Goal: Task Accomplishment & Management: Complete application form

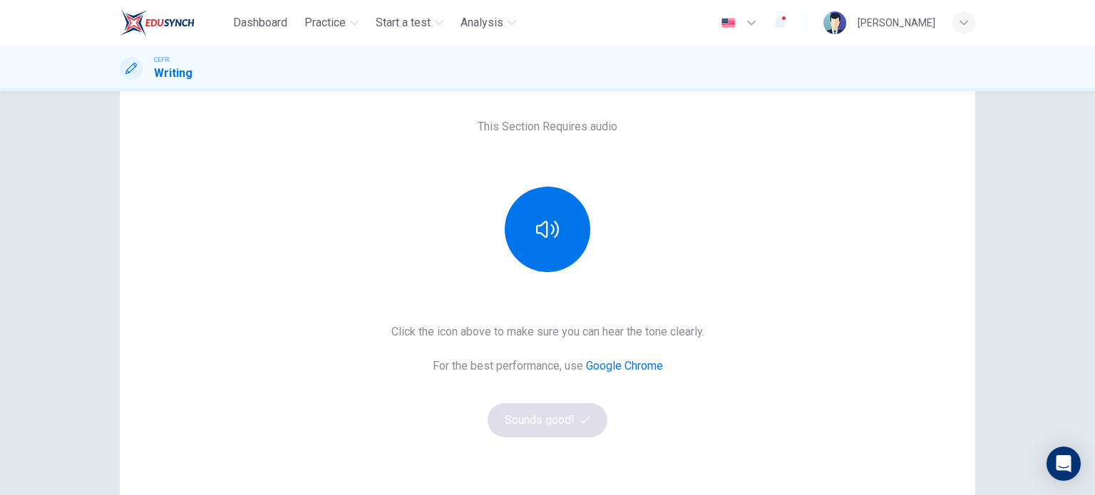
scroll to position [88, 0]
click at [547, 240] on icon "button" at bounding box center [547, 230] width 23 height 23
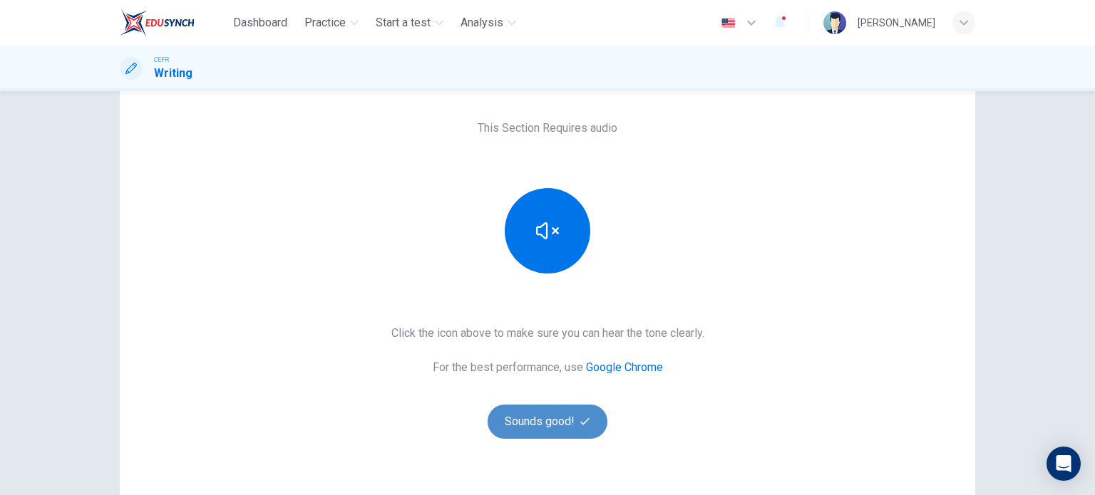
click at [525, 421] on button "Sounds good!" at bounding box center [547, 422] width 120 height 34
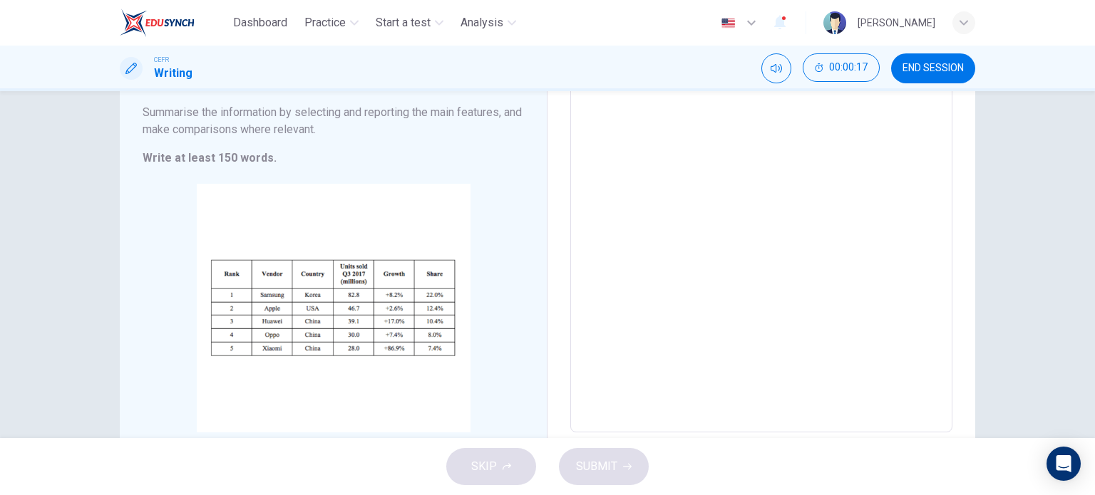
scroll to position [157, 0]
click at [621, 302] on textarea at bounding box center [761, 224] width 362 height 398
type textarea "t"
type textarea "x"
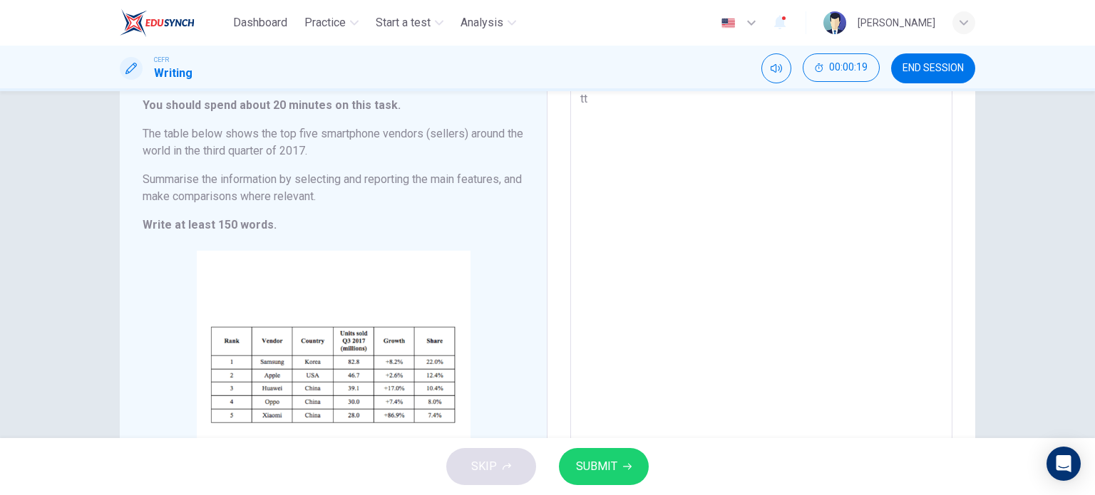
type textarea "ttr"
type textarea "x"
type textarea "ttrg"
type textarea "x"
type textarea "ttrgt"
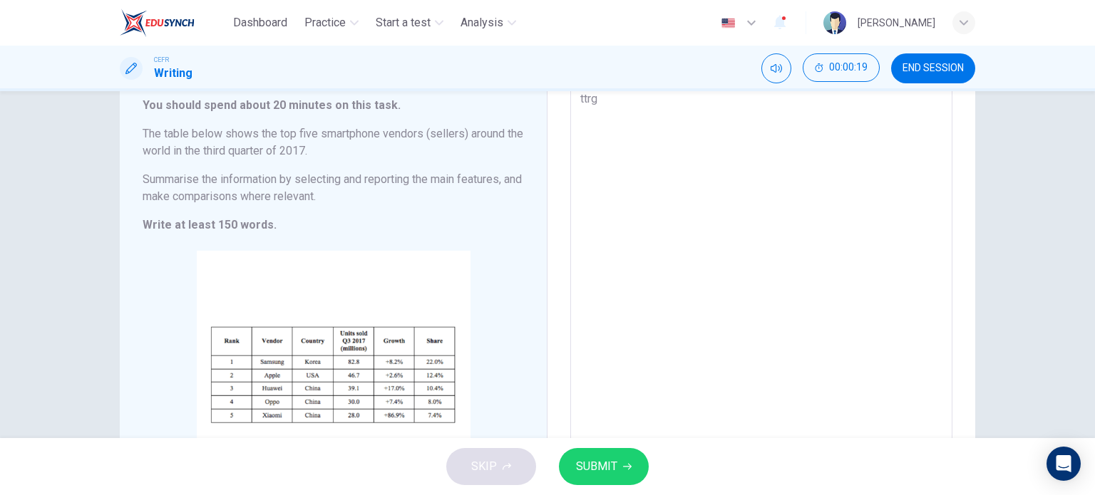
type textarea "x"
type textarea "ttrgt"
click at [606, 459] on span "SUBMIT" at bounding box center [596, 467] width 41 height 20
type textarea "x"
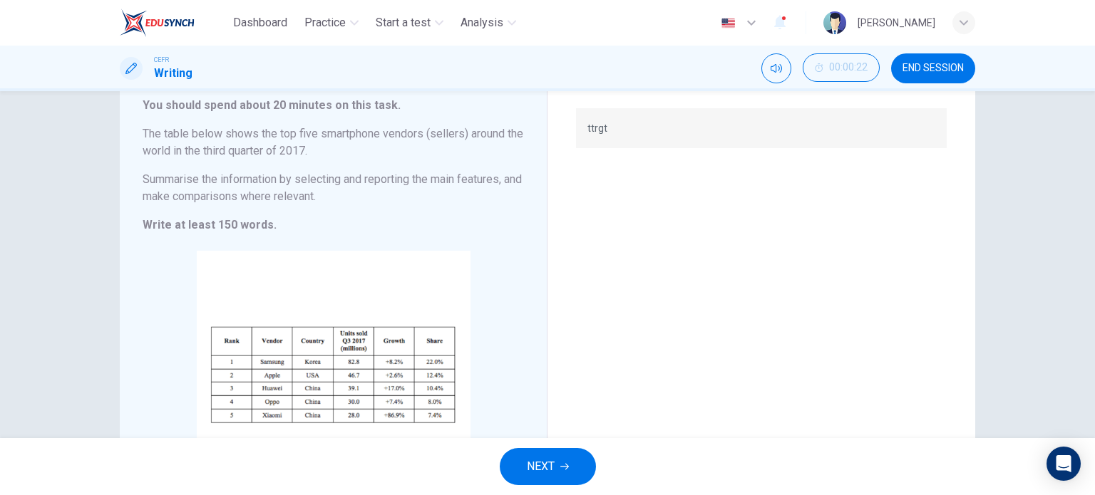
scroll to position [0, 0]
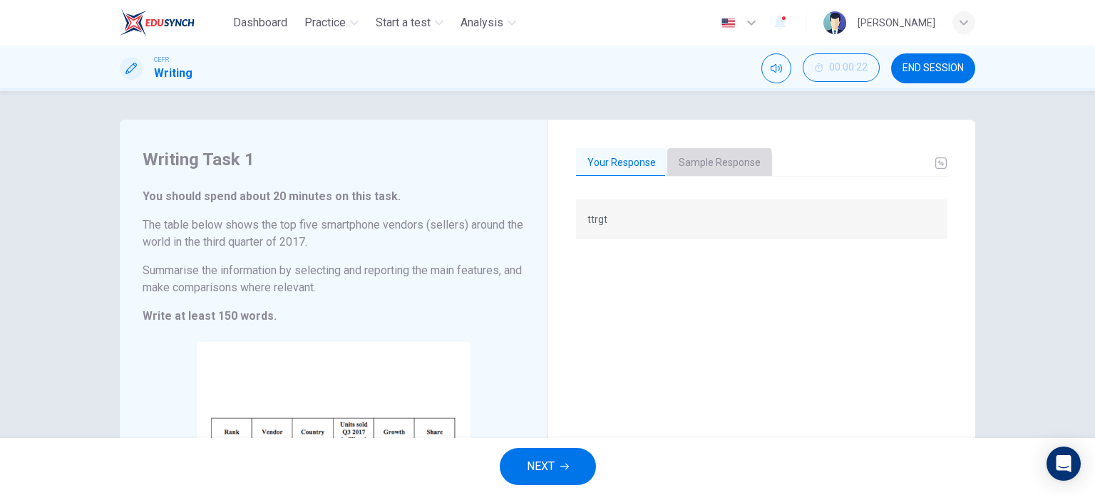
click at [693, 165] on button "Sample Response" at bounding box center [719, 163] width 105 height 30
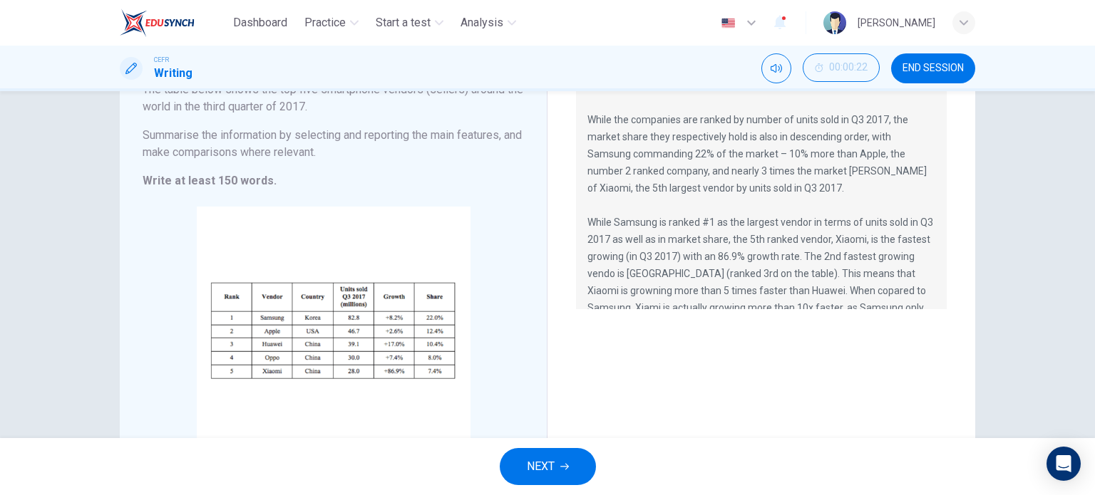
scroll to position [86, 0]
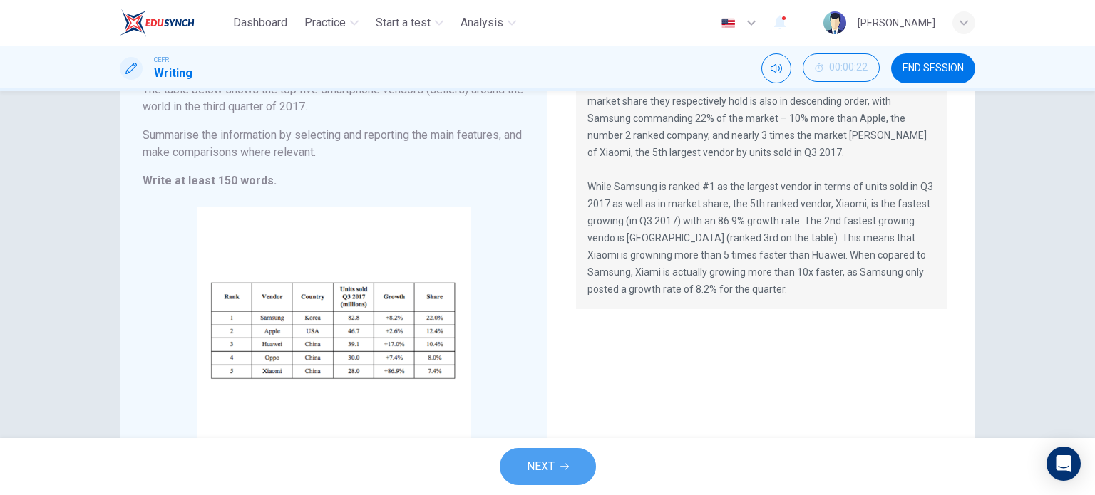
click at [541, 480] on button "NEXT" at bounding box center [548, 466] width 96 height 37
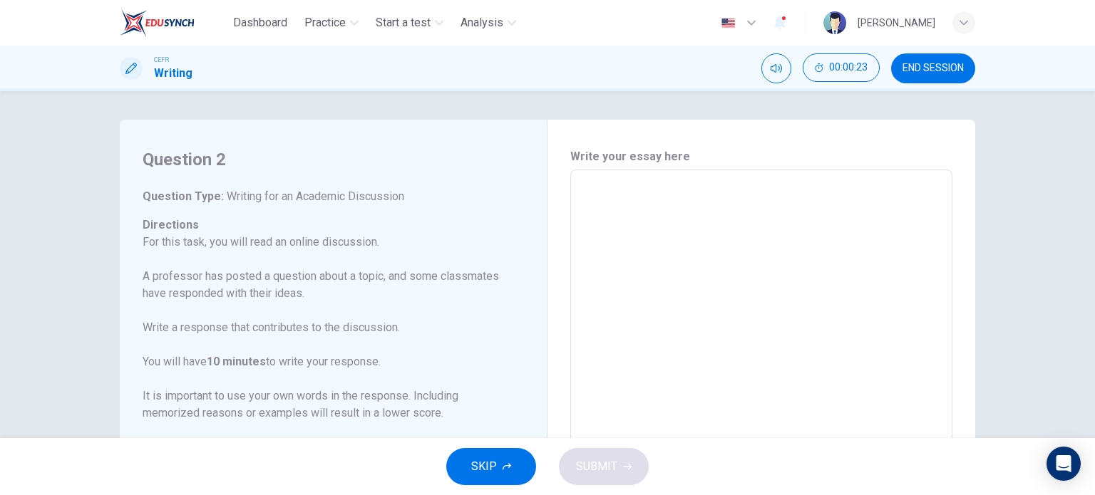
click at [648, 209] on textarea at bounding box center [761, 408] width 362 height 453
type textarea "e"
type textarea "x"
type textarea "ex"
type textarea "x"
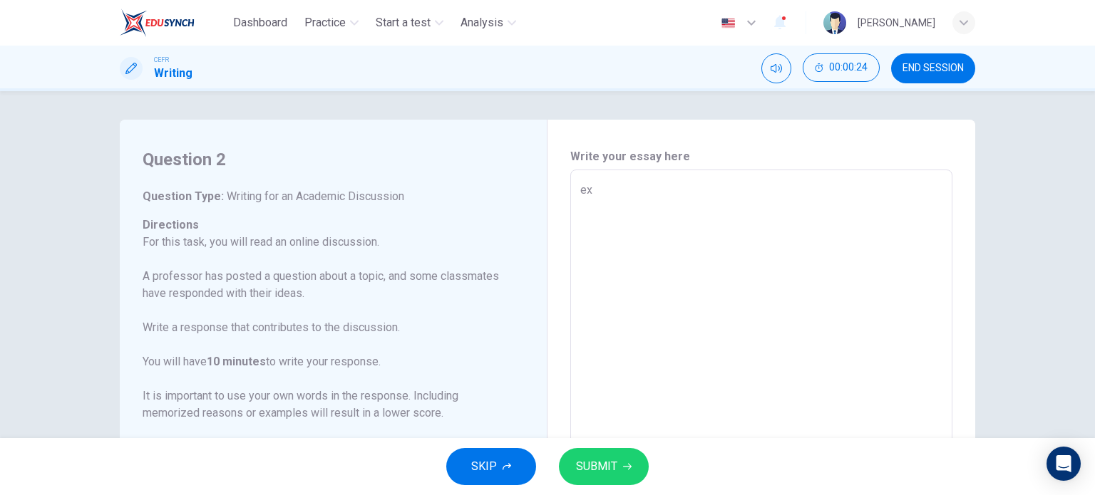
type textarea "exa"
type textarea "x"
type textarea "exa,"
type textarea "x"
type textarea "exa,m"
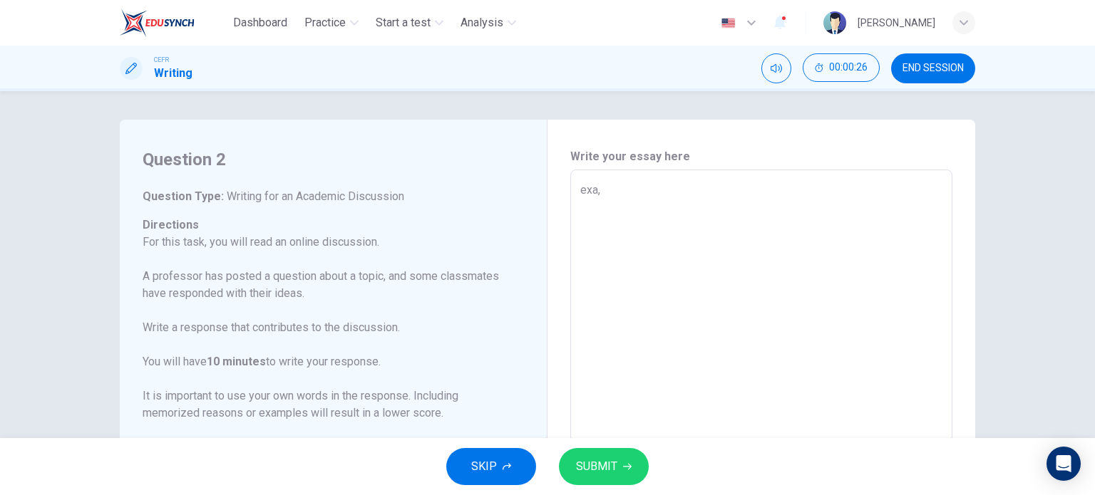
type textarea "x"
type textarea "exa,mp"
type textarea "x"
type textarea "exa,mpl"
type textarea "x"
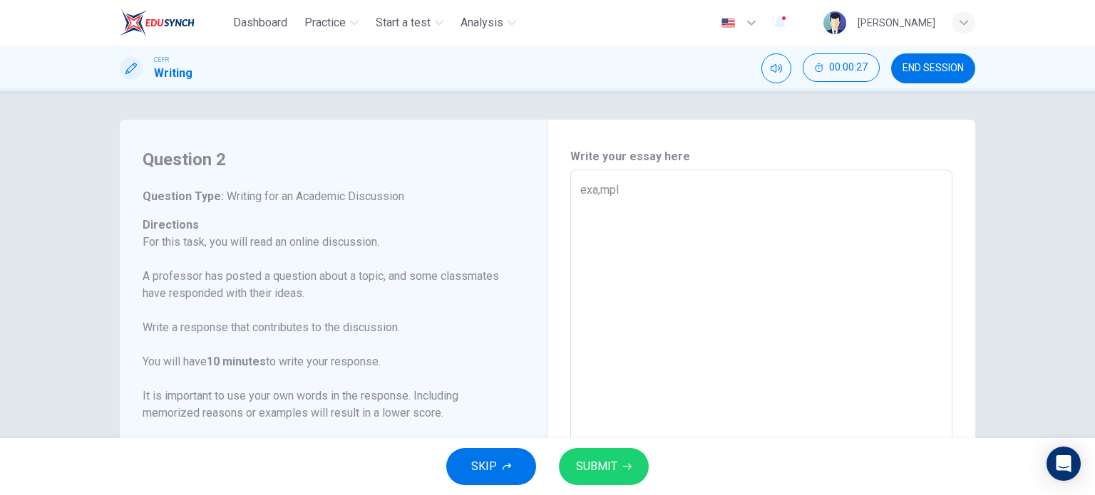
type textarea "exa,mple"
type textarea "x"
type textarea "exa,mple"
click at [600, 457] on span "SUBMIT" at bounding box center [596, 467] width 41 height 20
type textarea "x"
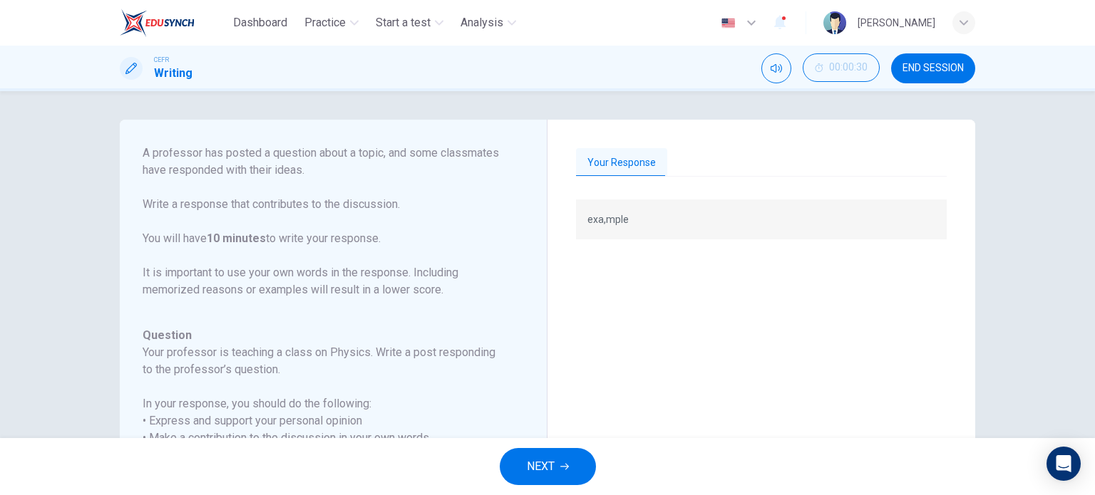
click at [704, 170] on div "Your Response" at bounding box center [761, 163] width 371 height 30
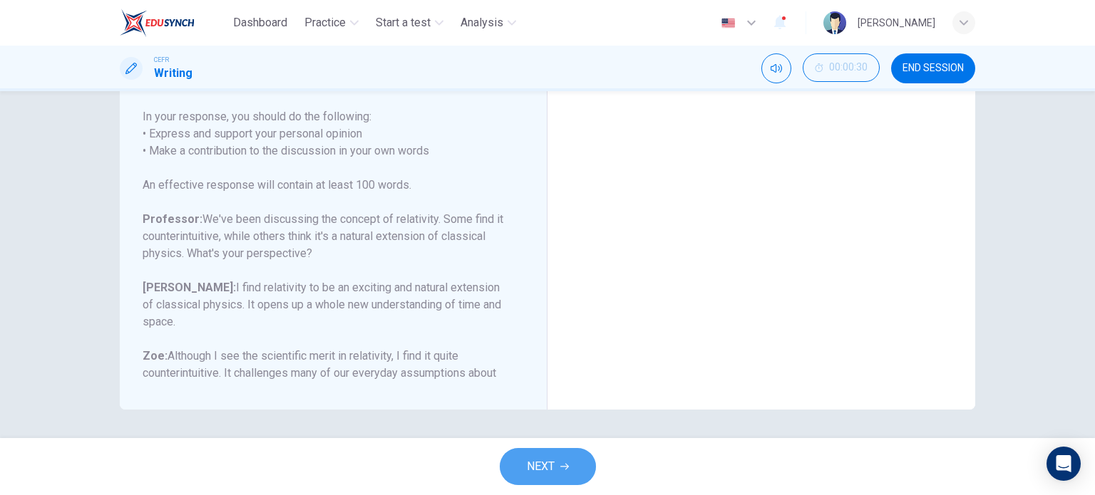
click at [547, 478] on button "NEXT" at bounding box center [548, 466] width 96 height 37
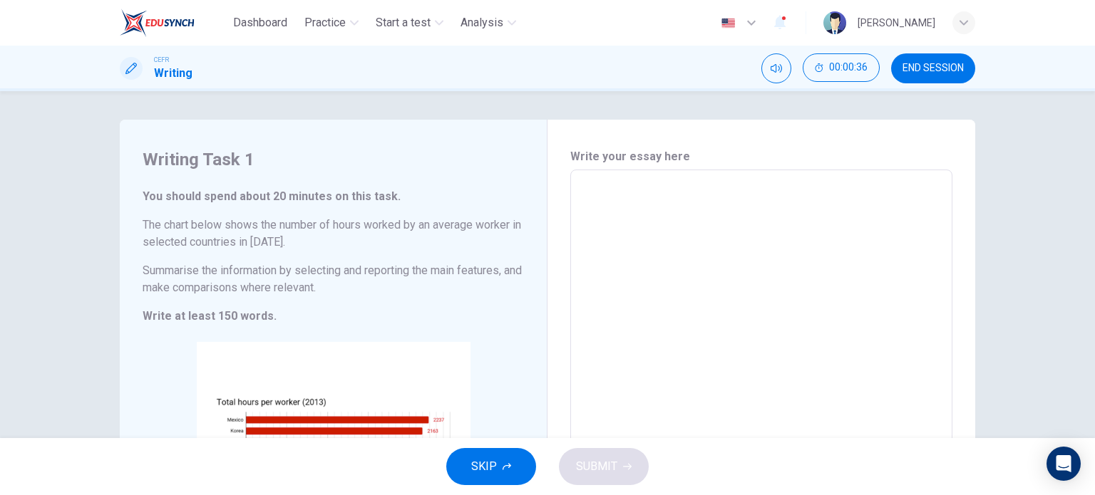
scroll to position [193, 0]
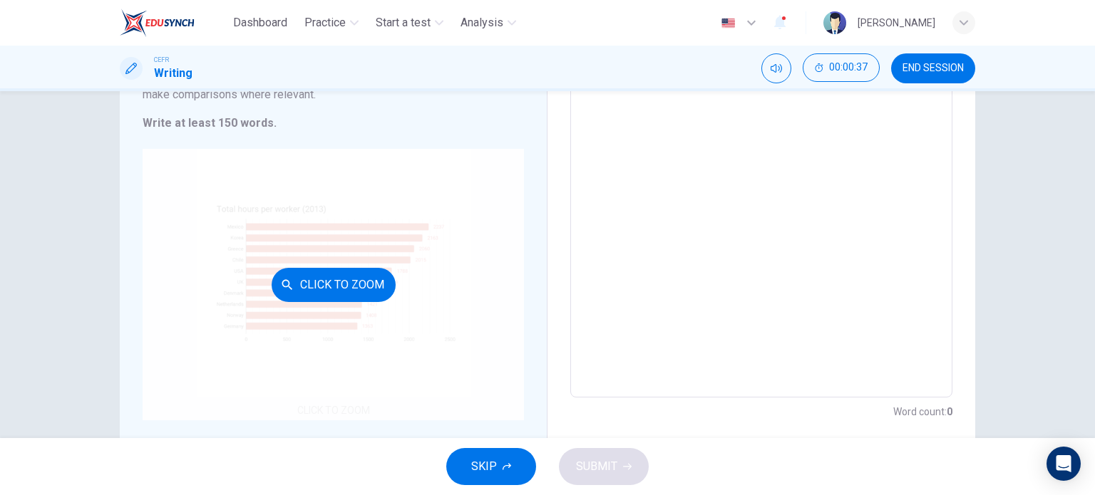
click at [376, 227] on div "Click to Zoom" at bounding box center [333, 285] width 381 height 272
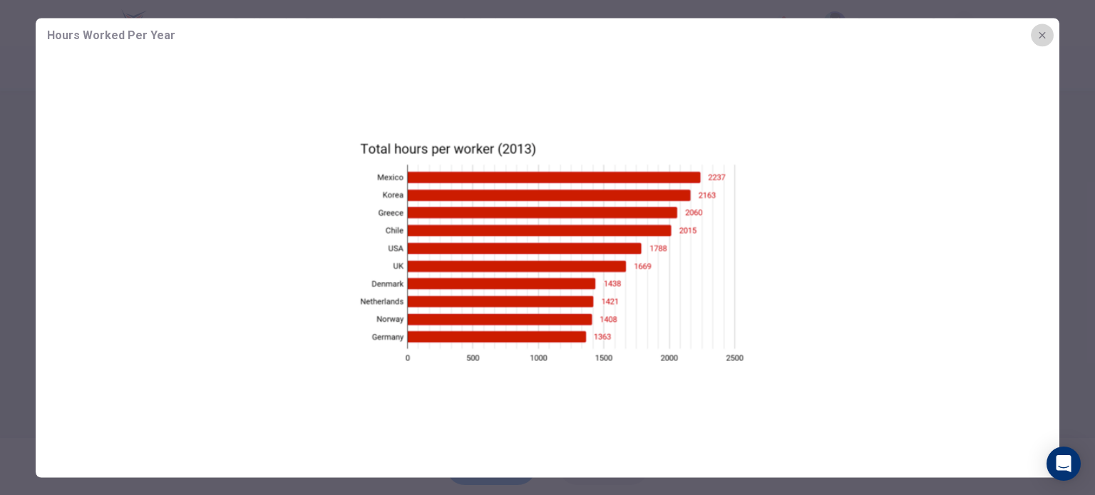
click at [1047, 36] on icon "button" at bounding box center [1041, 34] width 11 height 11
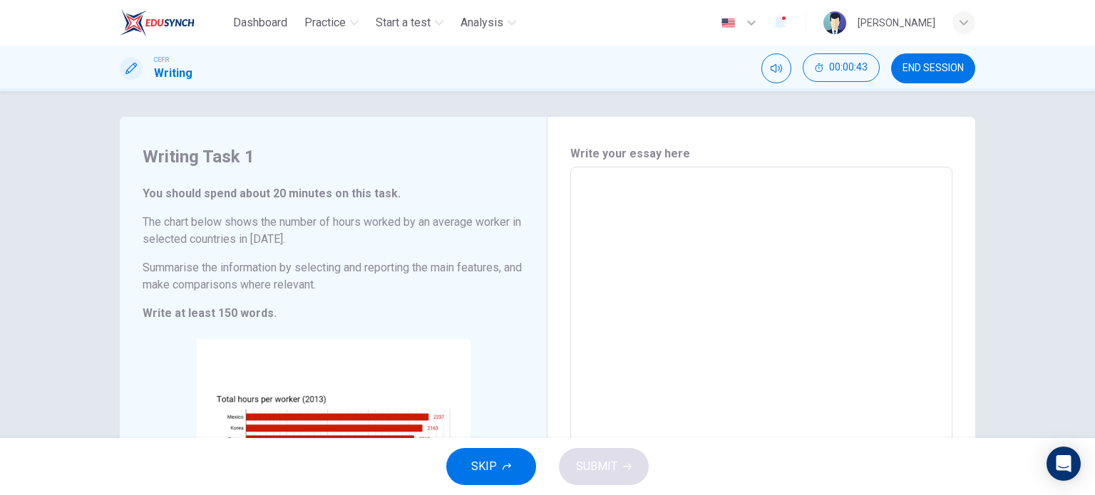
scroll to position [2, 0]
click at [713, 310] on textarea at bounding box center [761, 379] width 362 height 398
type textarea "g"
type textarea "x"
type textarea "gs"
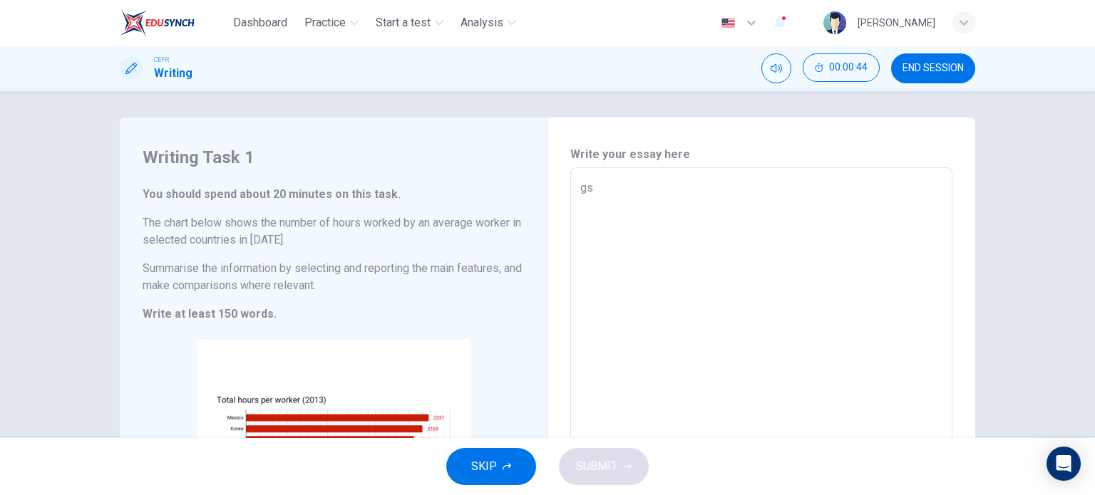
type textarea "x"
type textarea "gsa"
type textarea "x"
type textarea "gsah"
type textarea "x"
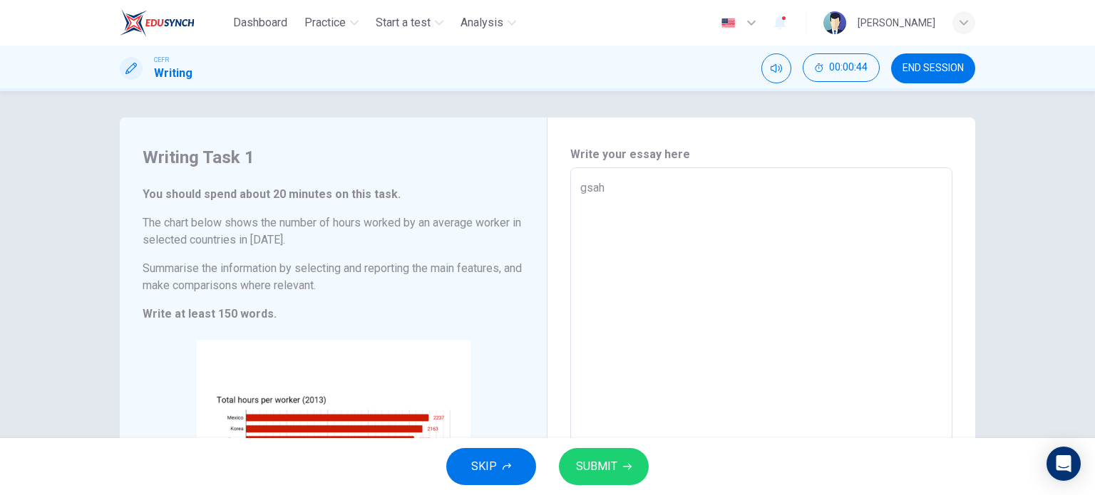
type textarea "gsahd"
type textarea "x"
type textarea "gsahdg"
type textarea "x"
type textarea "gsahdgha"
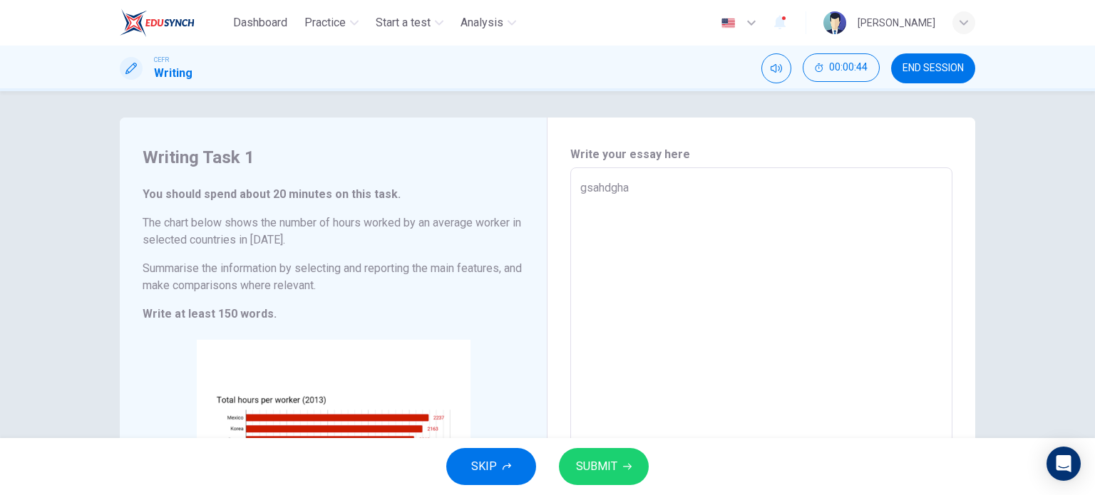
type textarea "x"
type textarea "gsahdghab"
type textarea "x"
type textarea "gsahdghabd"
type textarea "x"
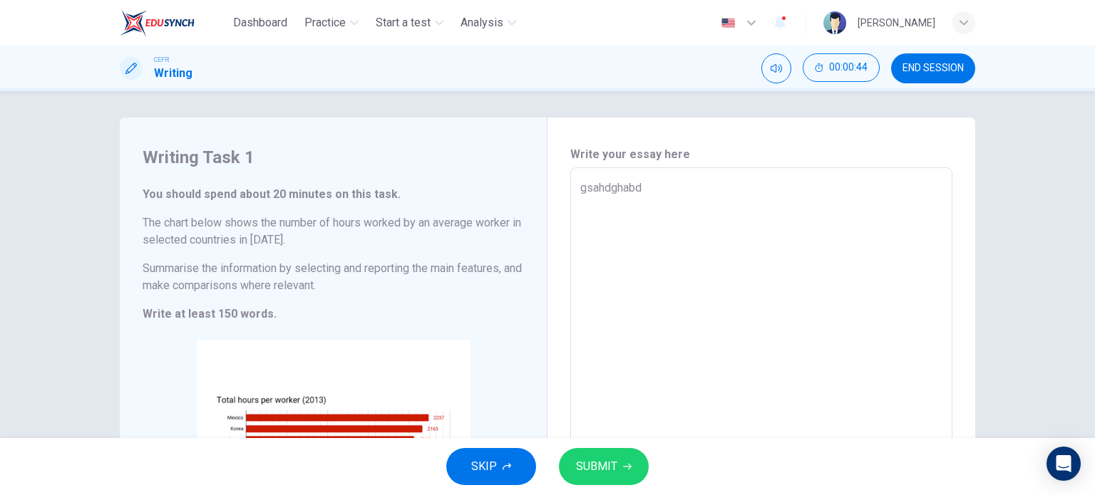
type textarea "gsahdghabdh"
type textarea "x"
type textarea "gsahdghabdh"
click at [604, 466] on span "SUBMIT" at bounding box center [596, 467] width 41 height 20
type textarea "x"
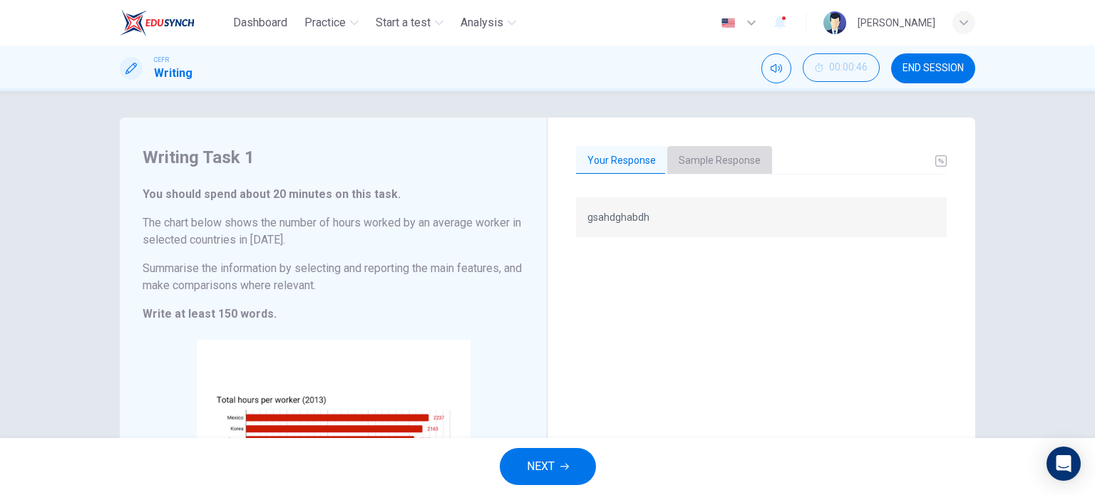
click at [723, 165] on button "Sample Response" at bounding box center [719, 161] width 105 height 30
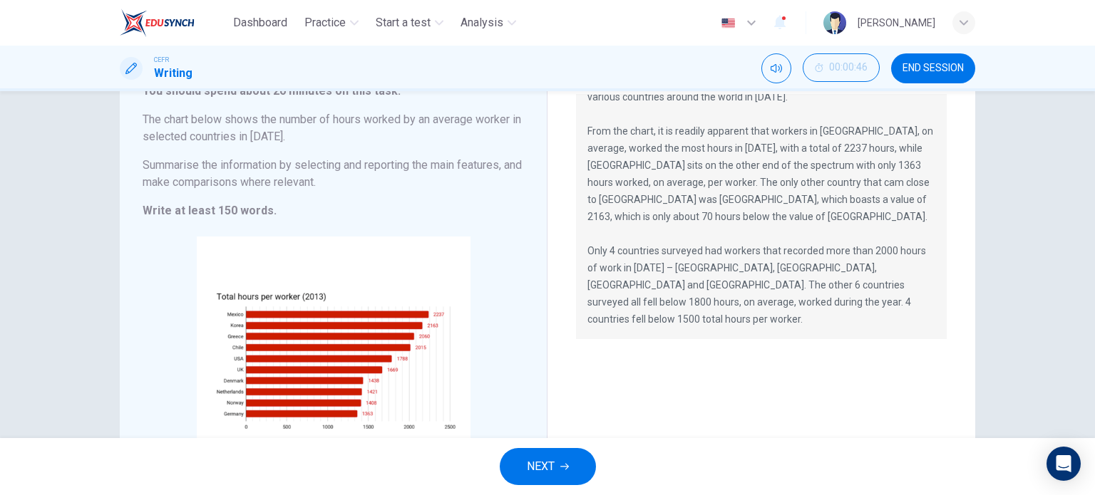
scroll to position [105, 0]
click at [557, 464] on button "NEXT" at bounding box center [548, 466] width 96 height 37
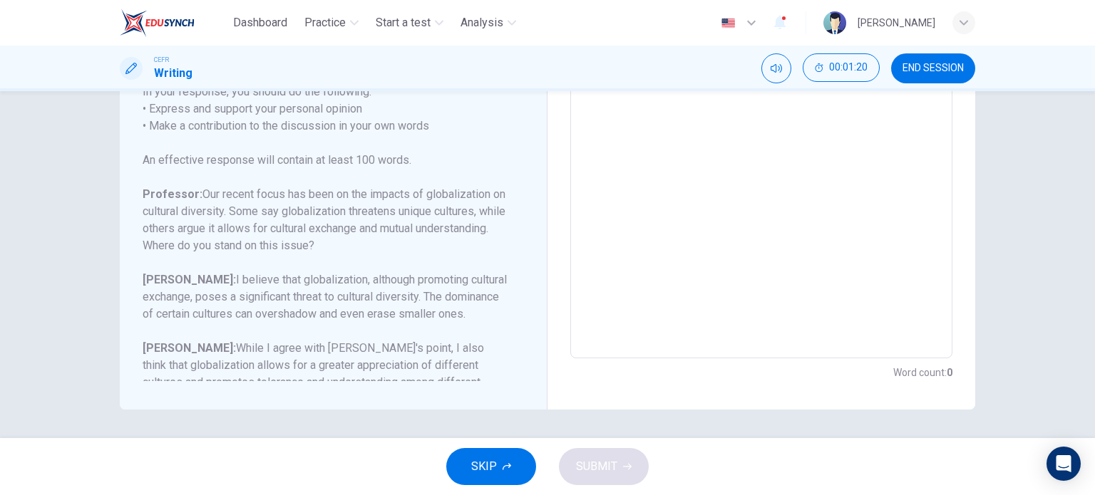
scroll to position [131, 0]
click at [687, 179] on textarea at bounding box center [761, 121] width 362 height 453
type textarea "cg"
type textarea "x"
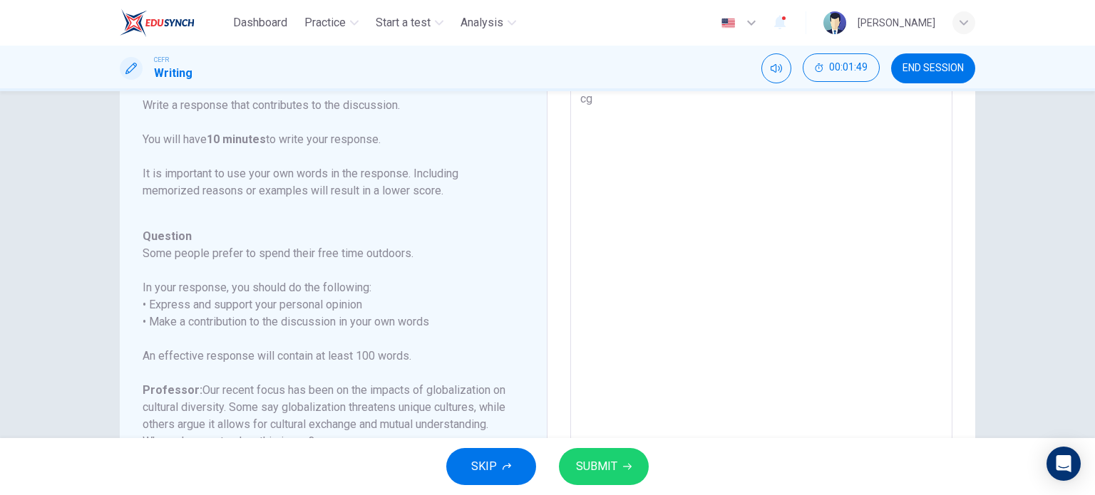
type textarea "cgn"
type textarea "x"
type textarea "cgnm"
type textarea "x"
type textarea "cgnm"
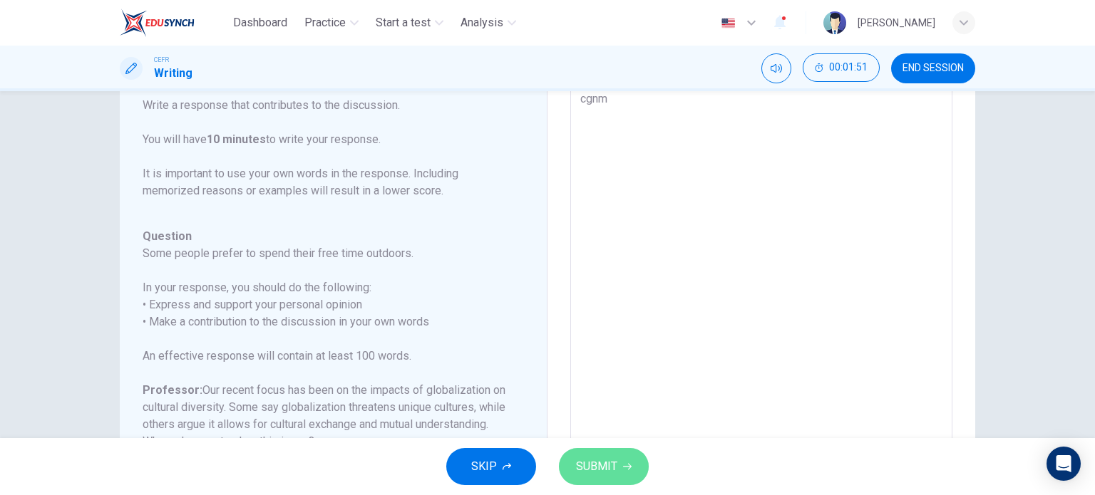
click at [610, 471] on span "SUBMIT" at bounding box center [596, 467] width 41 height 20
type textarea "x"
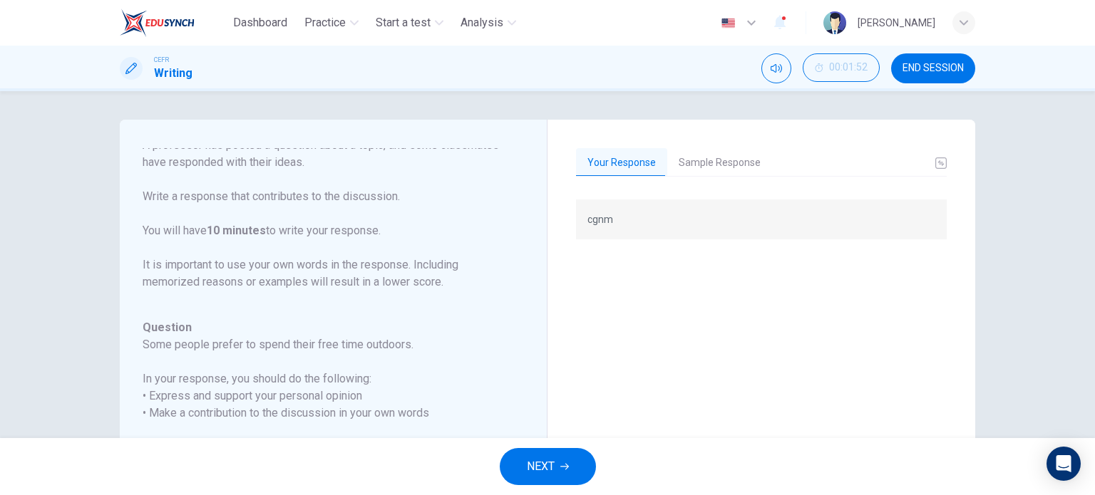
scroll to position [0, 0]
click at [728, 162] on button "Sample Response" at bounding box center [719, 163] width 105 height 30
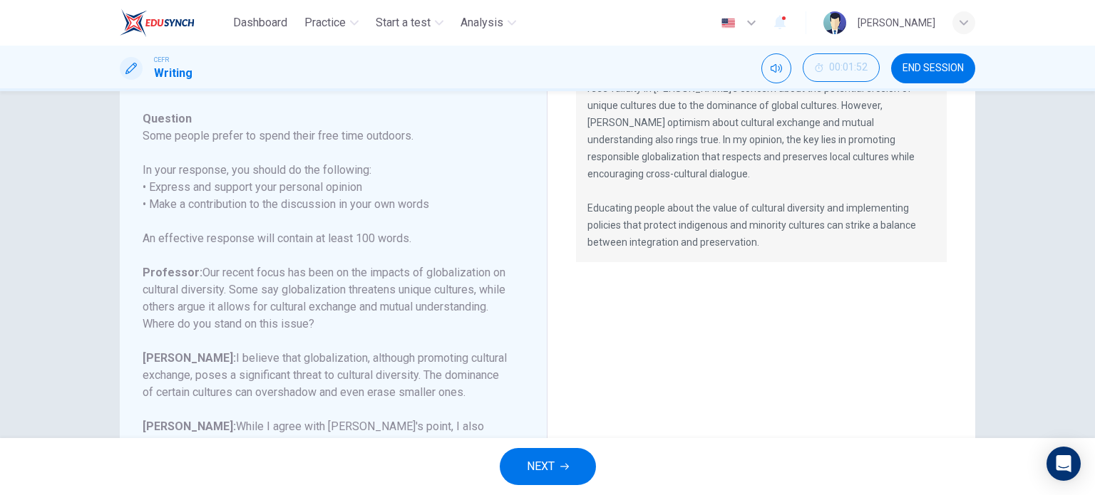
scroll to position [180, 0]
click at [555, 465] on button "NEXT" at bounding box center [548, 466] width 96 height 37
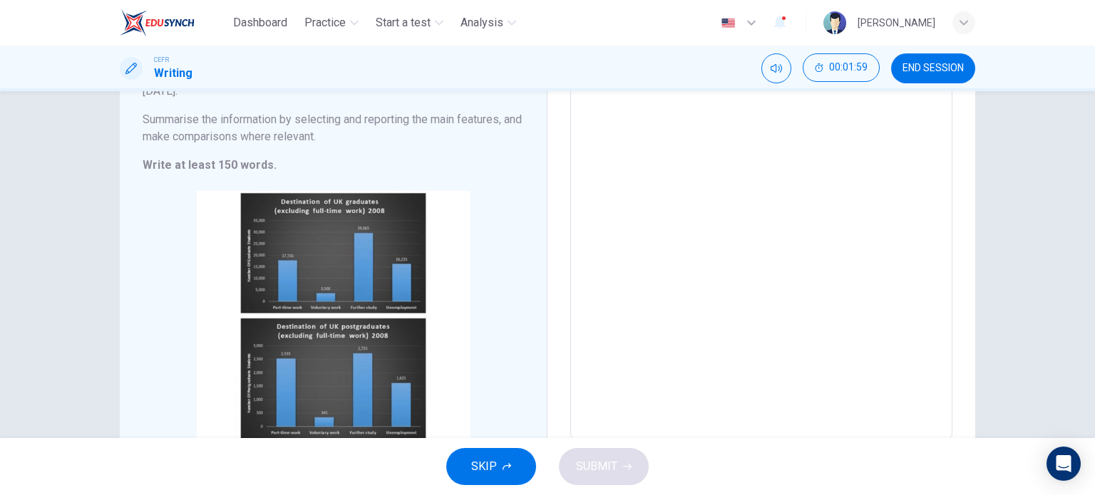
scroll to position [168, 0]
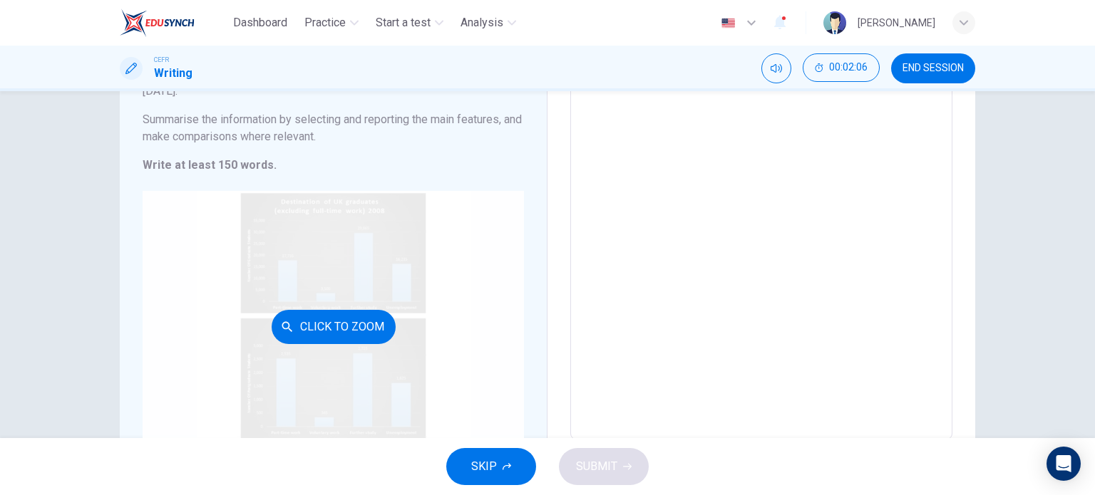
click at [392, 307] on div "Click to Zoom" at bounding box center [333, 327] width 381 height 272
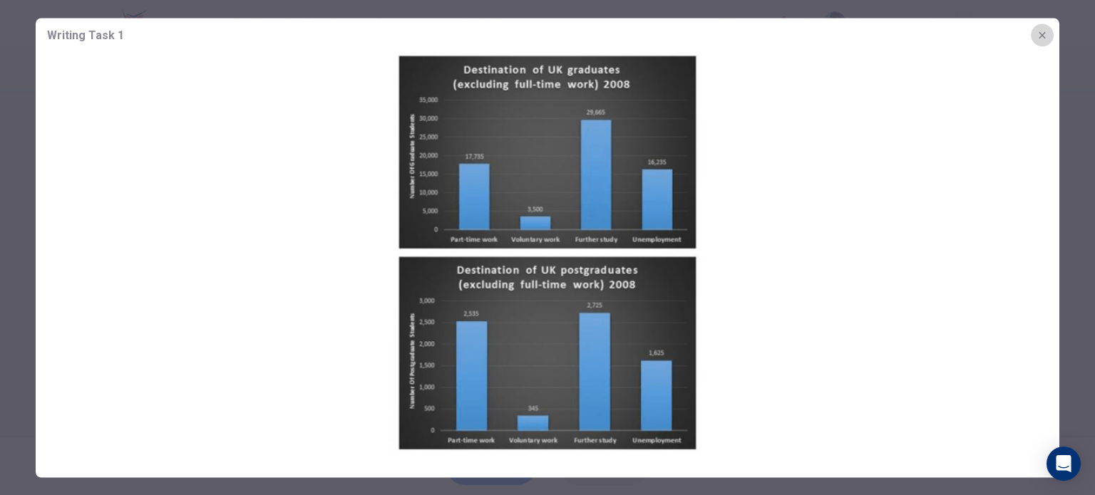
click at [1043, 36] on icon "button" at bounding box center [1041, 34] width 6 height 6
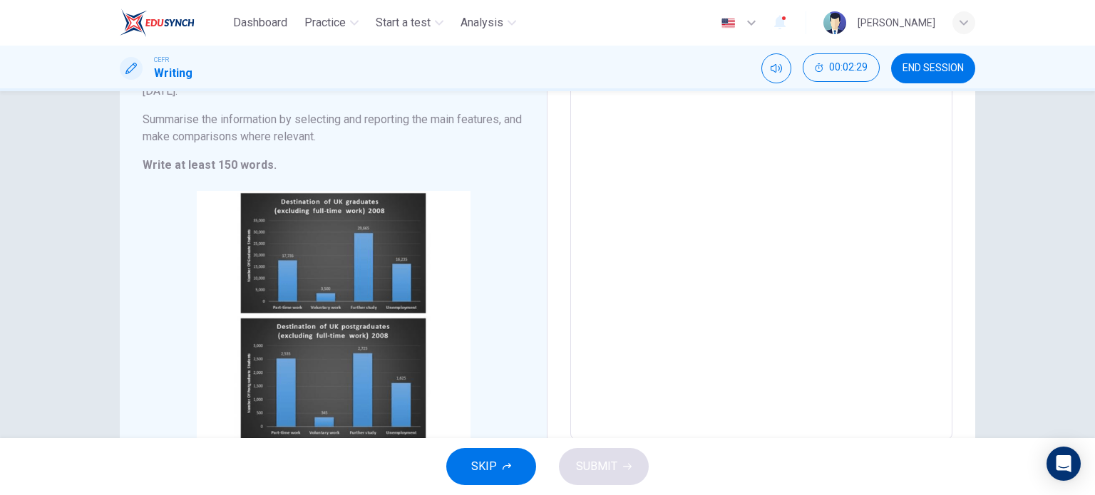
click at [731, 143] on textarea at bounding box center [761, 221] width 362 height 415
type textarea "f"
type textarea "x"
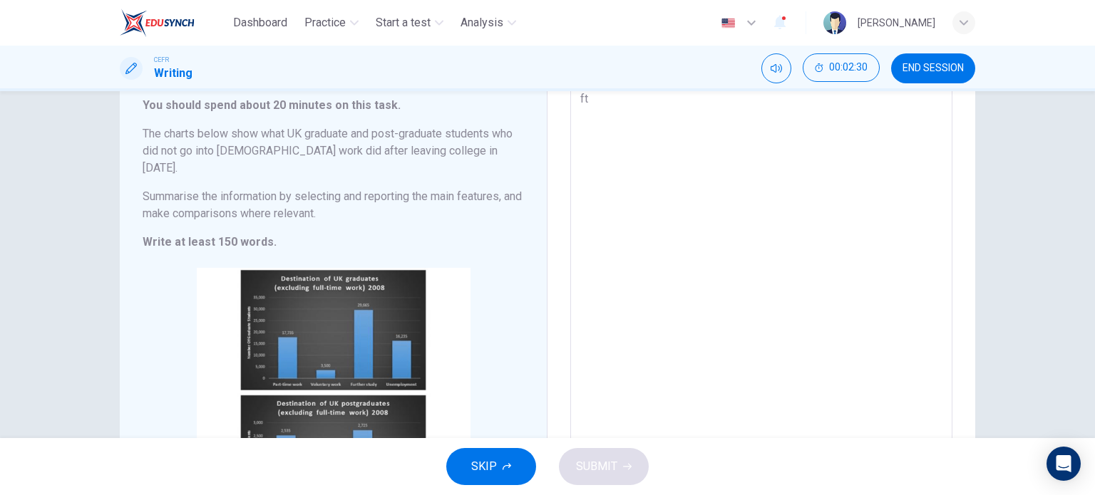
type textarea "fty"
type textarea "x"
type textarea "ftyd"
type textarea "x"
type textarea "ftydt"
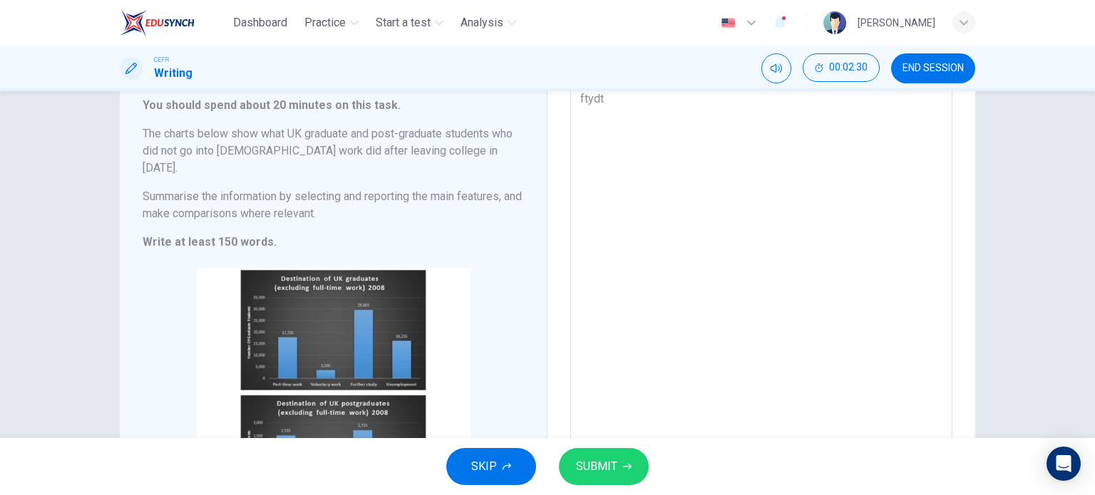
type textarea "x"
type textarea "ftydtg"
type textarea "x"
type textarea "ftydtgd"
type textarea "x"
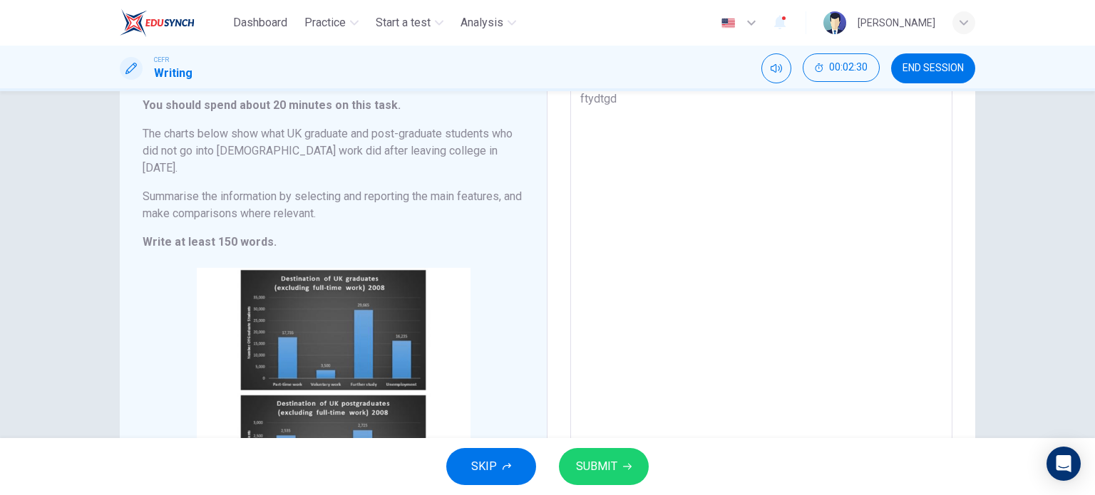
type textarea "ftydtgdu"
type textarea "x"
type textarea "ftydtgduj"
type textarea "x"
type textarea "ftydtgdujk"
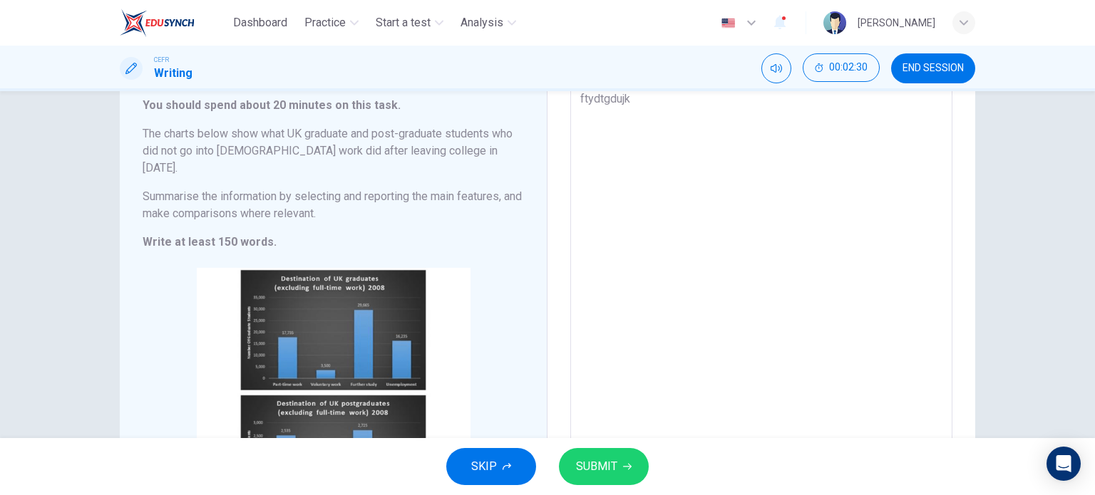
type textarea "x"
type textarea "ftydtgdujk"
click at [587, 467] on span "SUBMIT" at bounding box center [596, 467] width 41 height 20
type textarea "x"
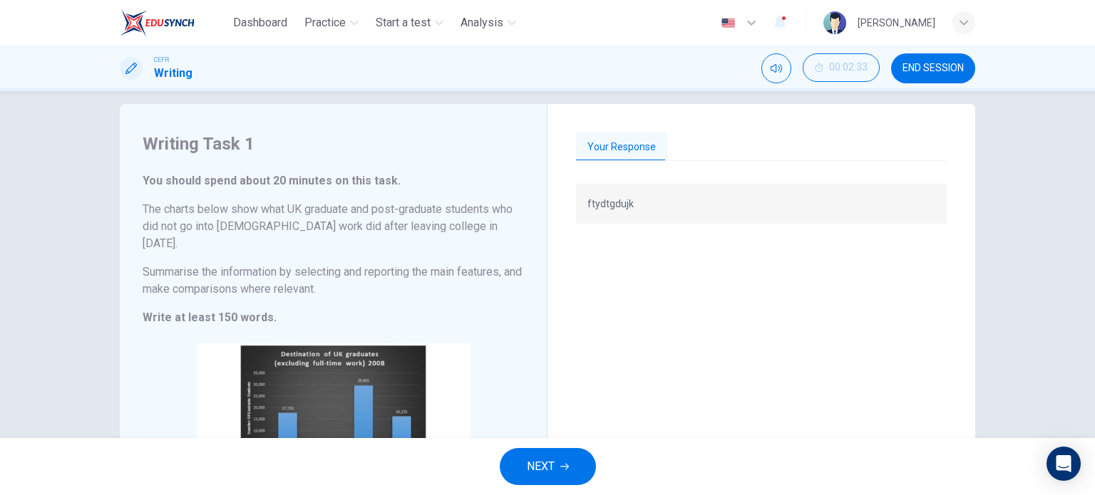
scroll to position [14, 0]
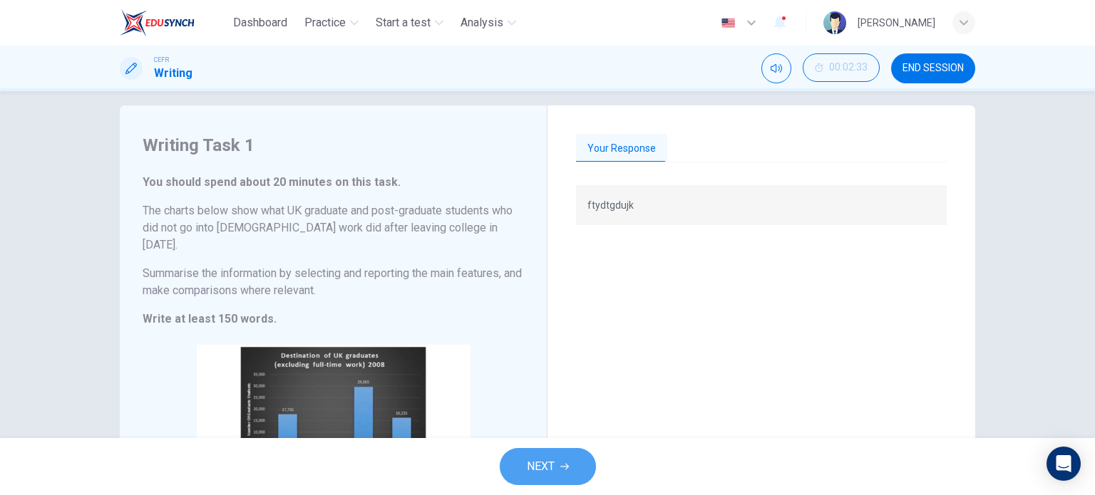
click at [544, 472] on span "NEXT" at bounding box center [541, 467] width 28 height 20
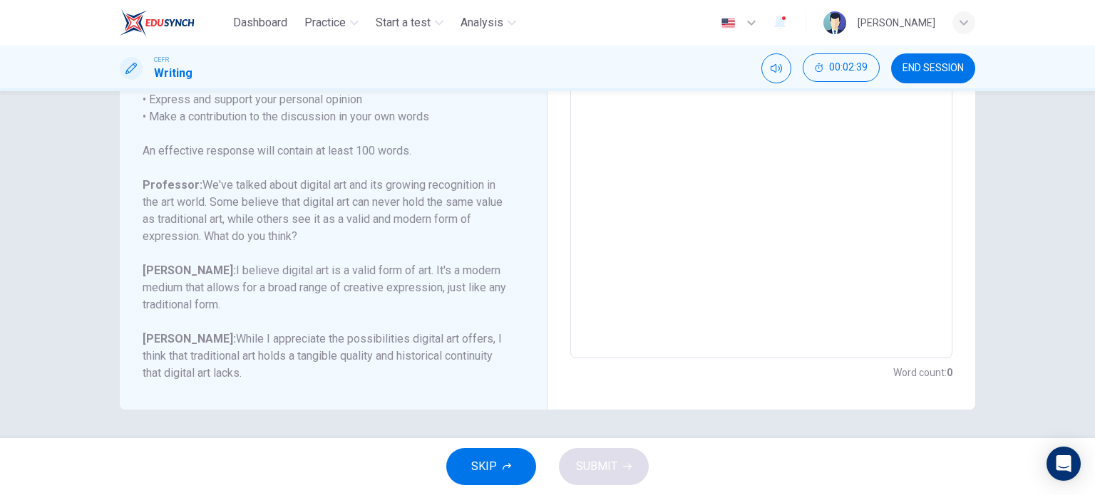
scroll to position [286, 0]
click at [941, 71] on span "END SESSION" at bounding box center [932, 68] width 61 height 11
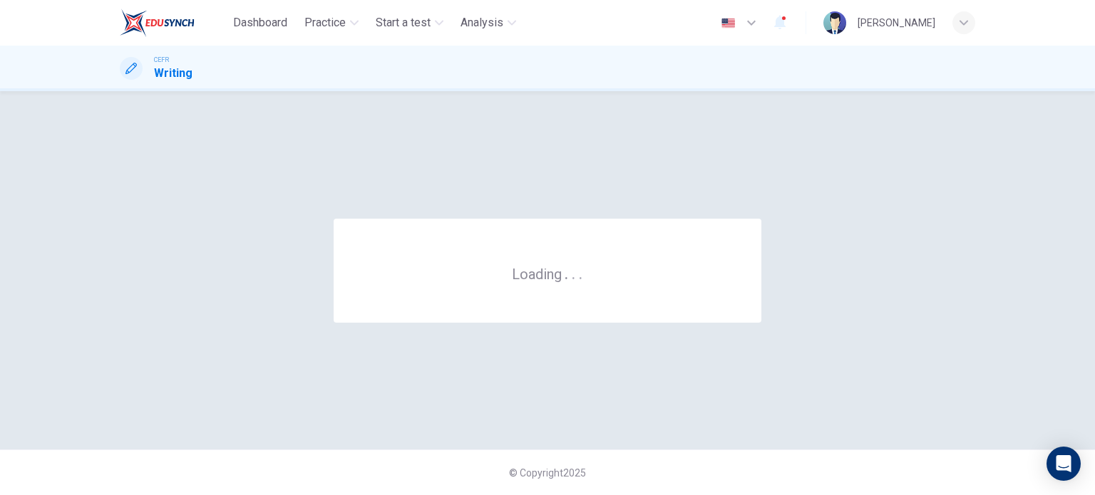
scroll to position [0, 0]
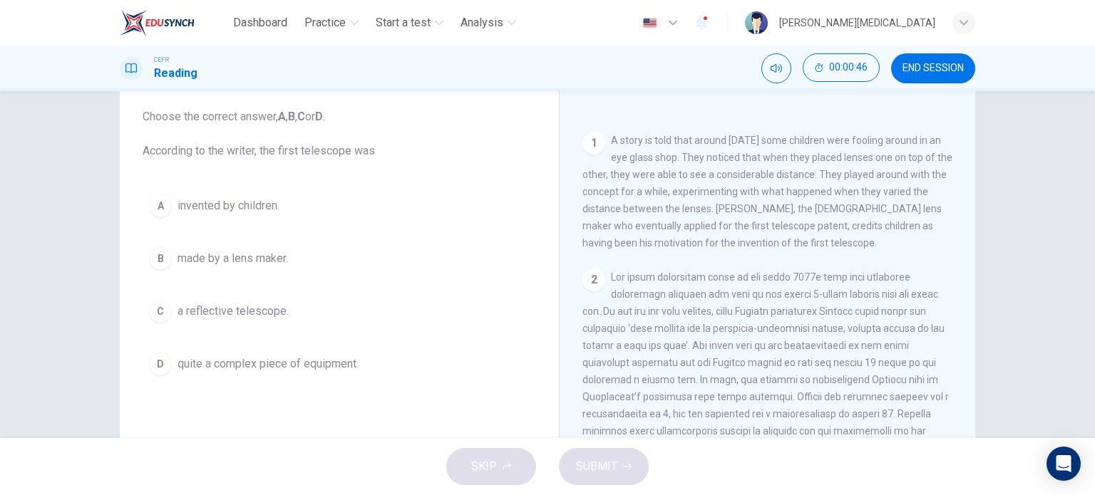
scroll to position [79, 0]
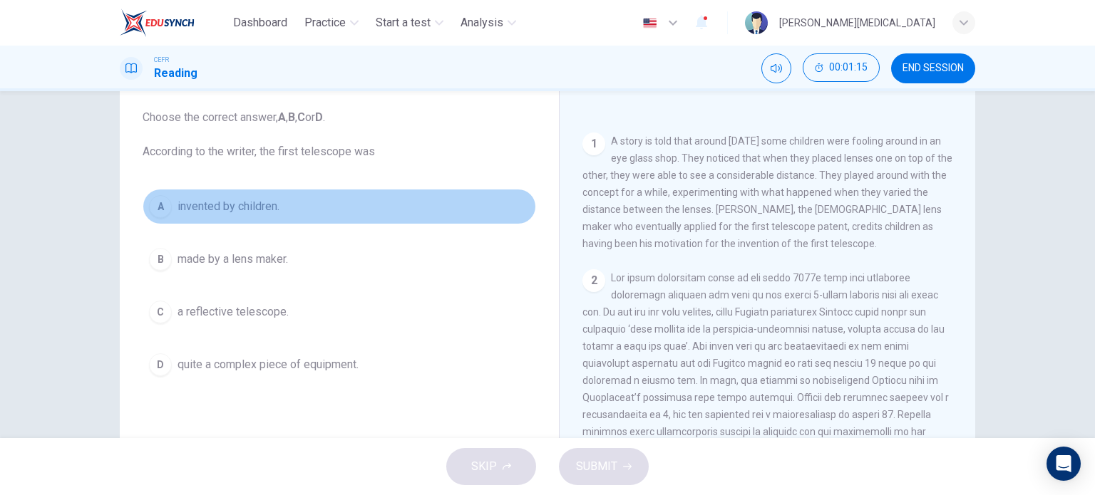
click at [231, 211] on span "invented by children." at bounding box center [228, 206] width 102 height 17
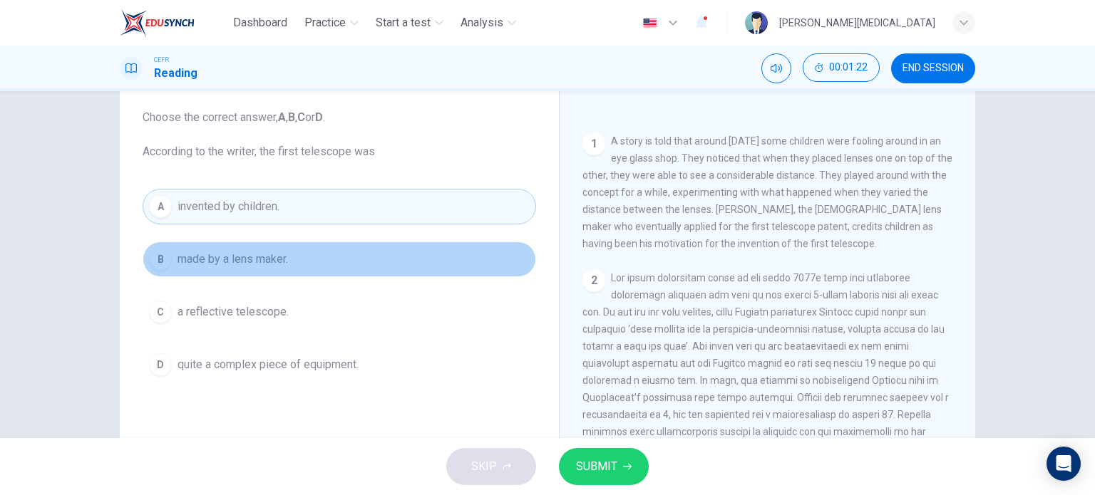
click at [225, 258] on span "made by a lens maker." at bounding box center [232, 259] width 110 height 17
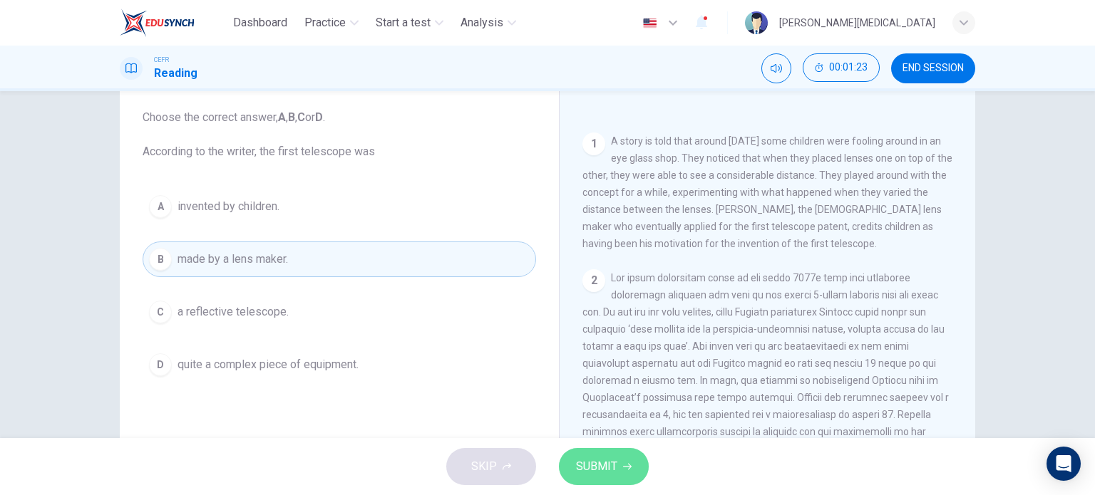
click at [617, 464] on button "SUBMIT" at bounding box center [604, 466] width 90 height 37
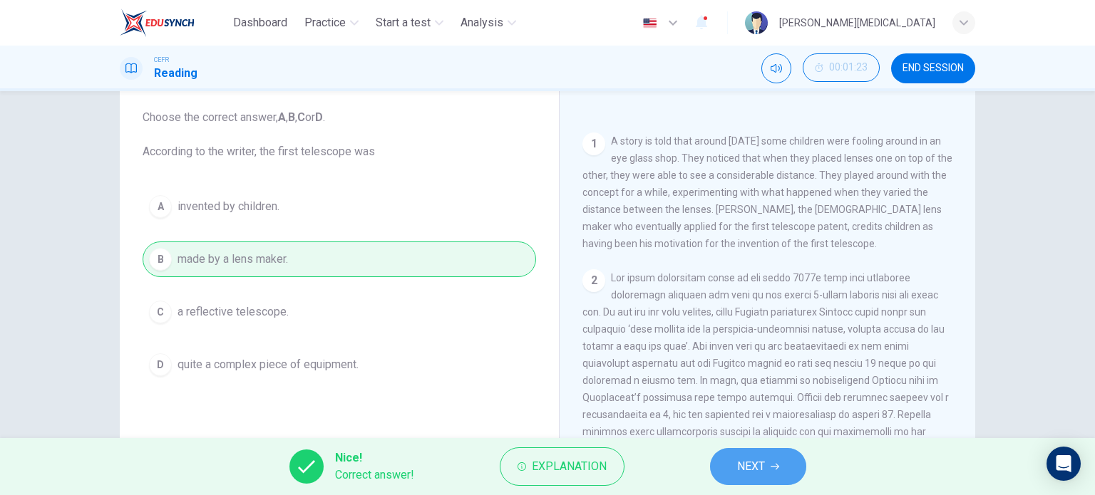
click at [761, 458] on span "NEXT" at bounding box center [751, 467] width 28 height 20
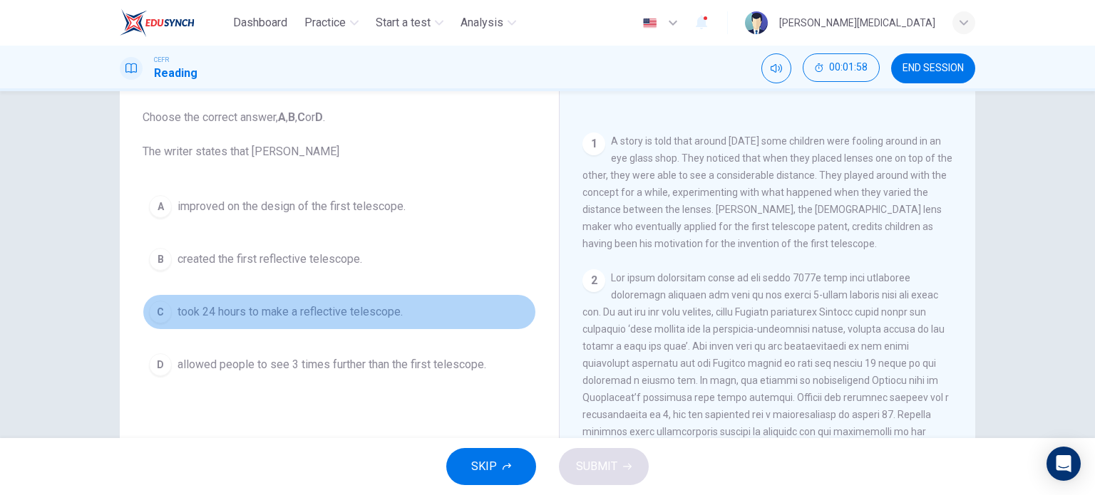
click at [356, 307] on span "took 24 hours to make a reflective telescope." at bounding box center [289, 312] width 225 height 17
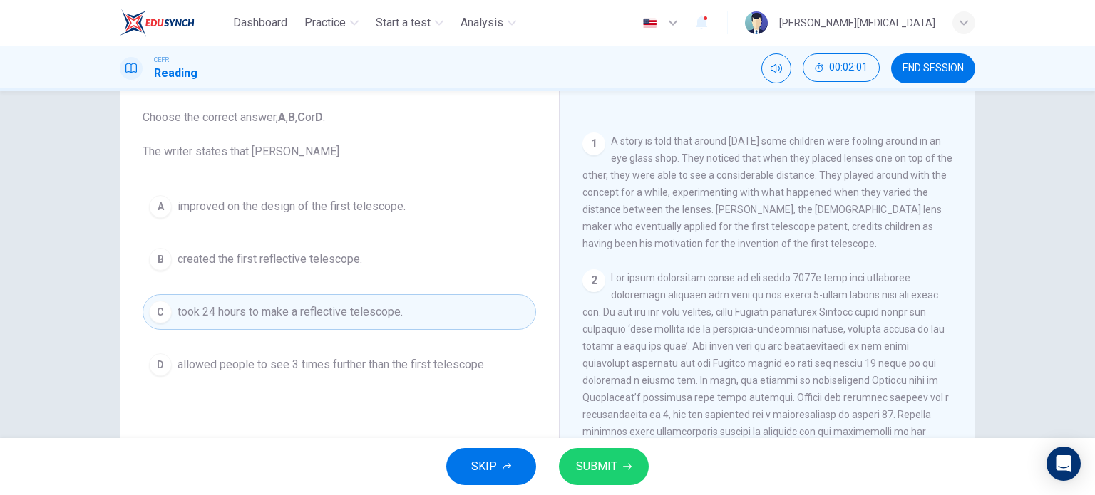
scroll to position [359, 0]
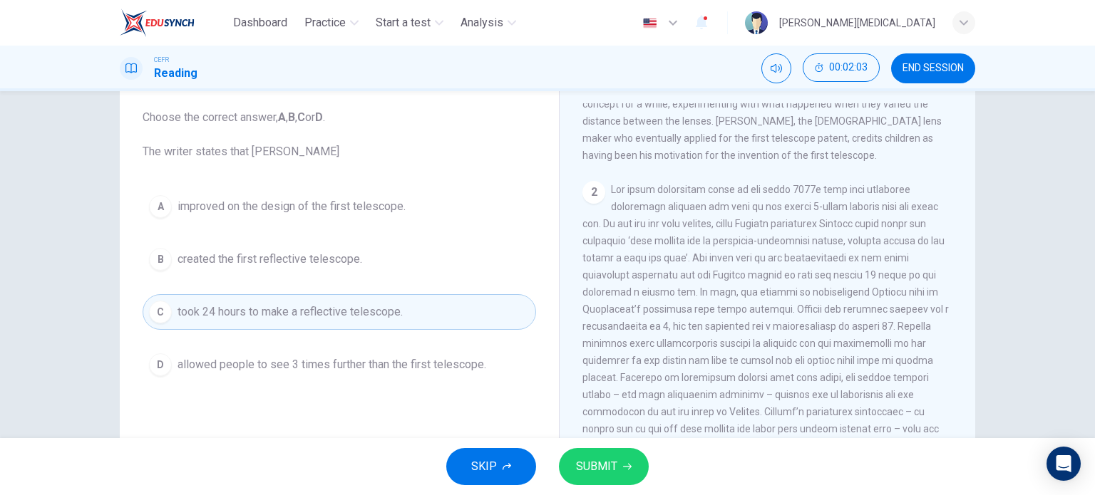
click at [328, 209] on span "improved on the design of the first telescope." at bounding box center [291, 206] width 228 height 17
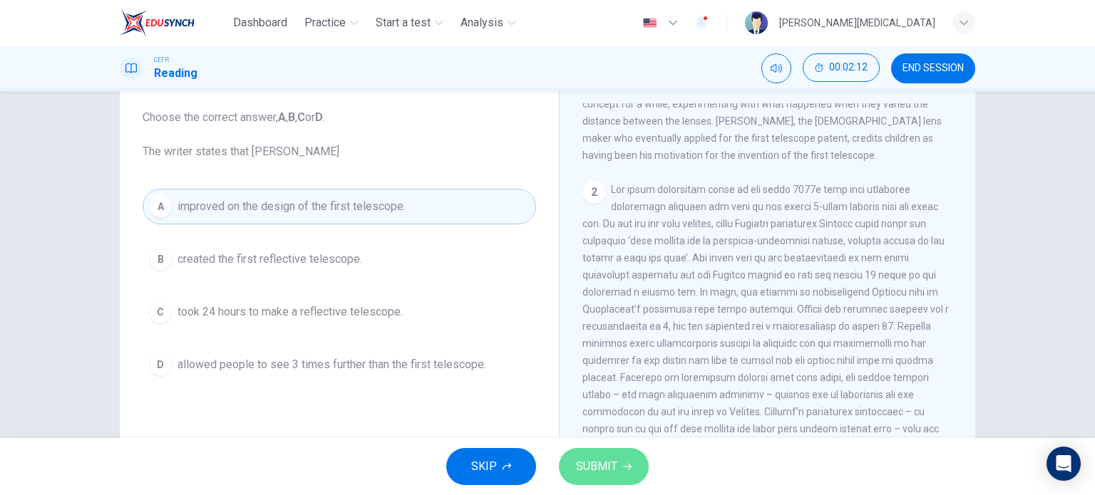
click at [608, 461] on span "SUBMIT" at bounding box center [596, 467] width 41 height 20
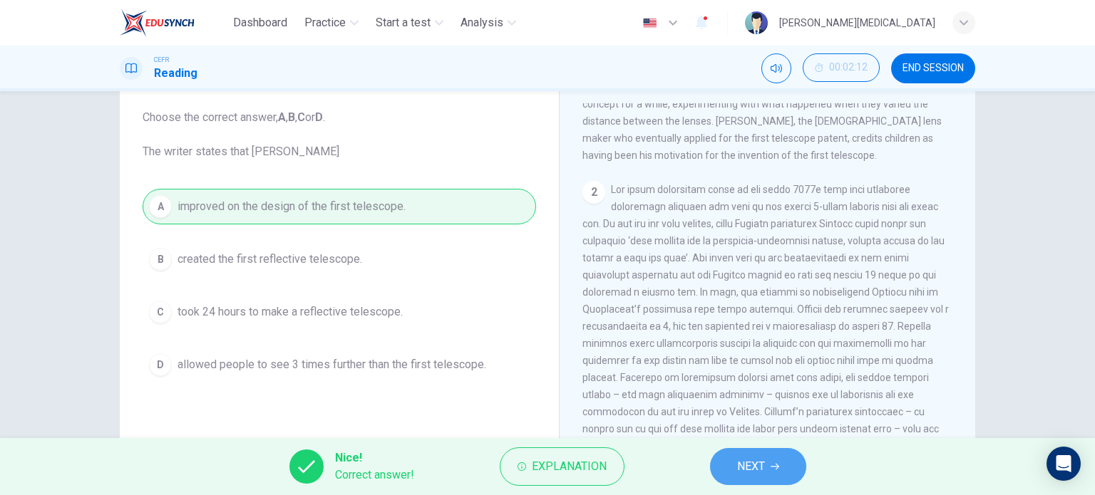
click at [753, 468] on span "NEXT" at bounding box center [751, 467] width 28 height 20
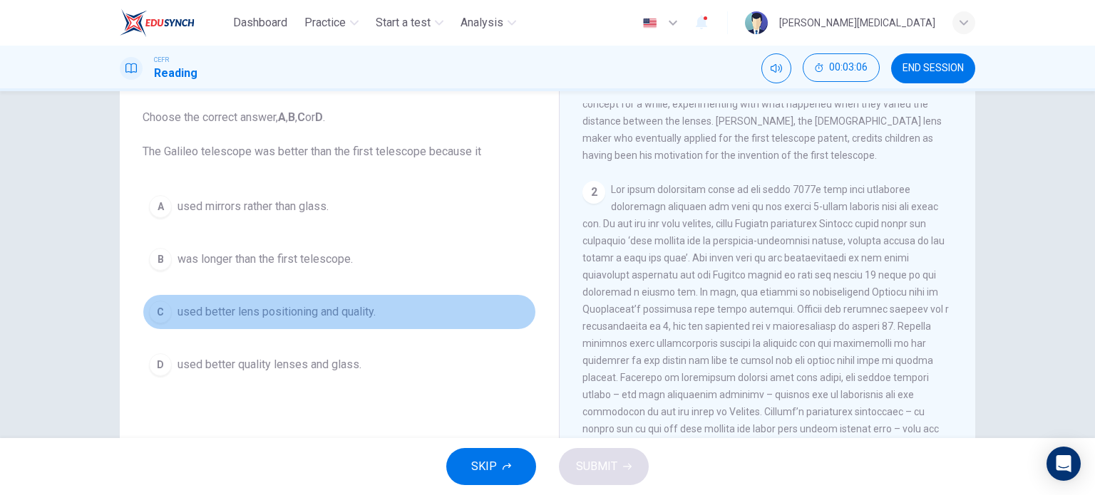
click at [277, 319] on span "used better lens positioning and quality." at bounding box center [276, 312] width 198 height 17
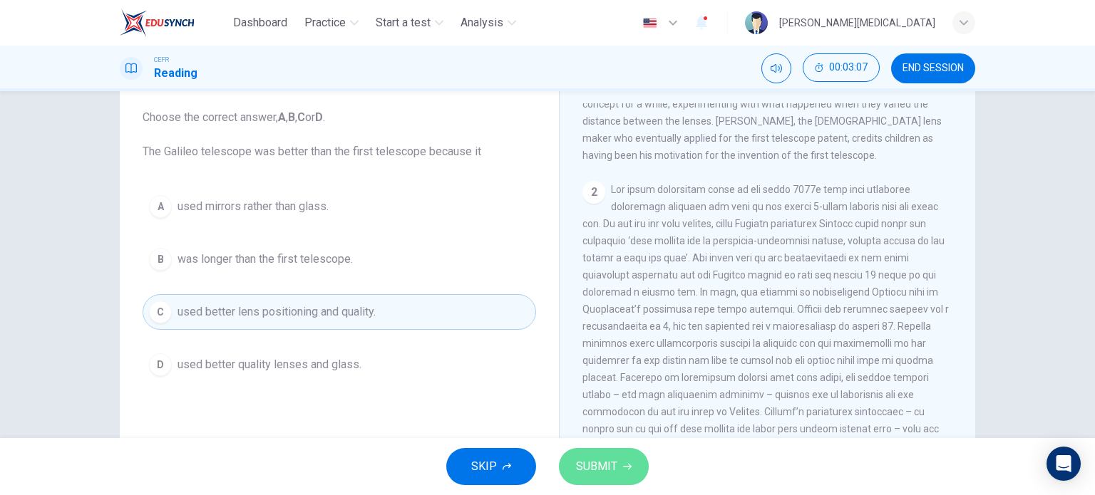
click at [620, 465] on button "SUBMIT" at bounding box center [604, 466] width 90 height 37
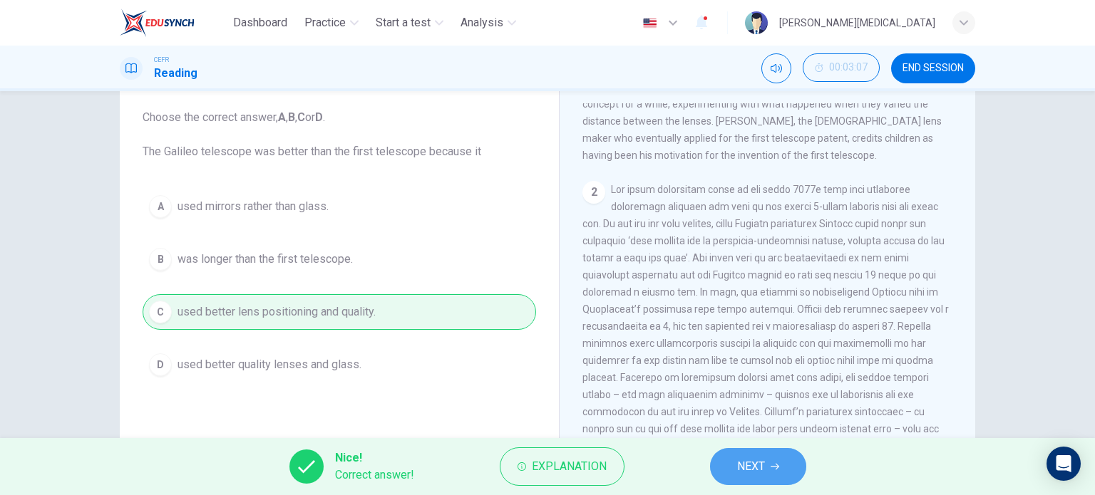
click at [782, 477] on button "NEXT" at bounding box center [758, 466] width 96 height 37
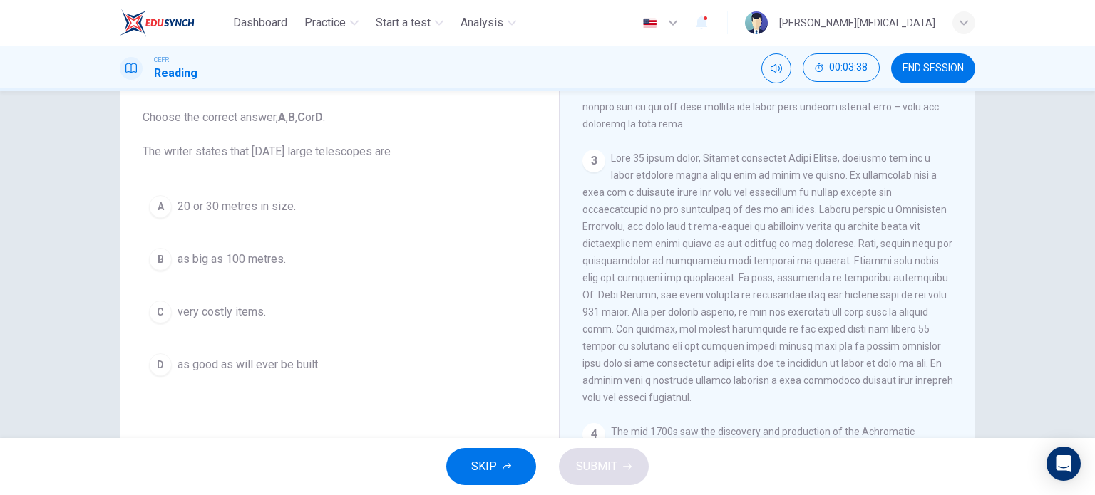
scroll to position [681, 0]
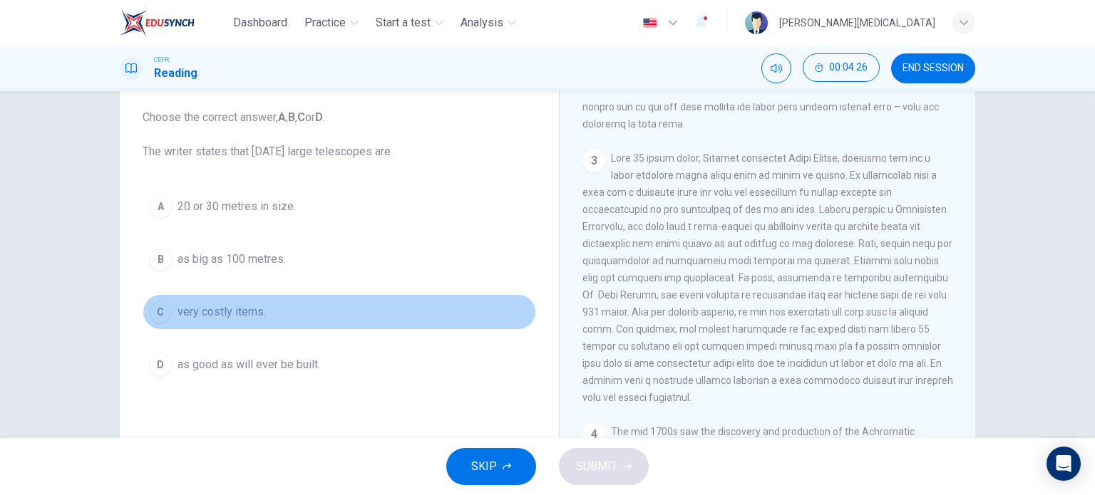
click at [232, 314] on span "very costly items." at bounding box center [221, 312] width 88 height 17
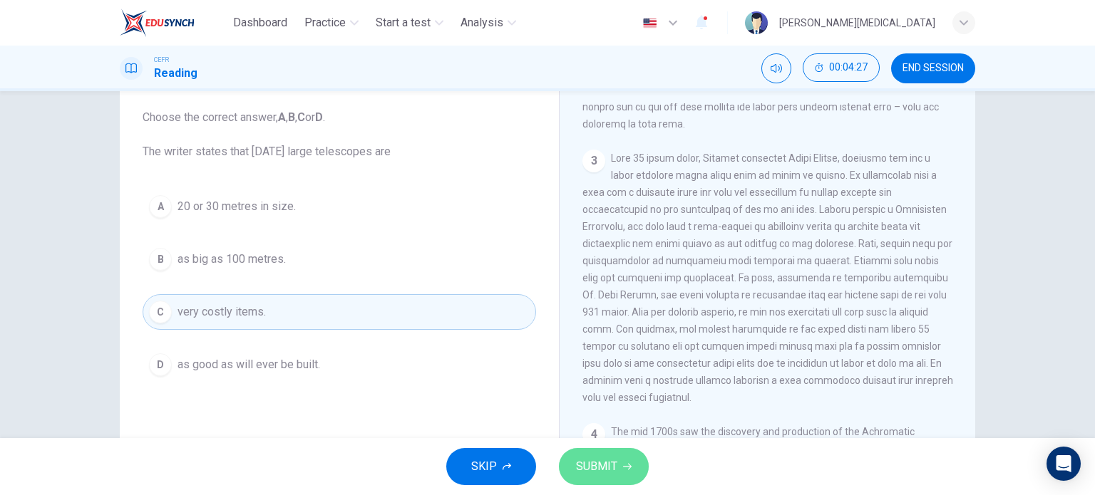
click at [627, 477] on button "SUBMIT" at bounding box center [604, 466] width 90 height 37
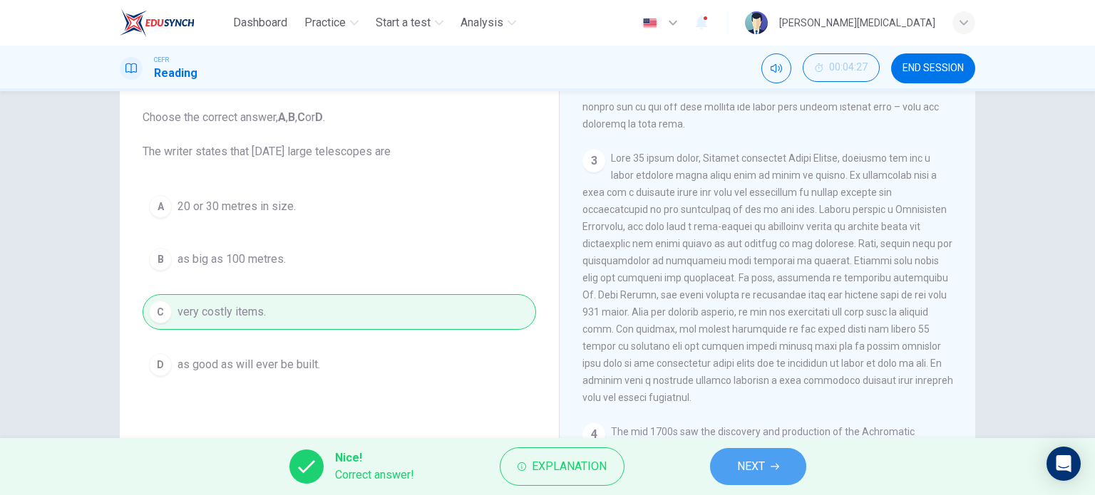
click at [745, 468] on span "NEXT" at bounding box center [751, 467] width 28 height 20
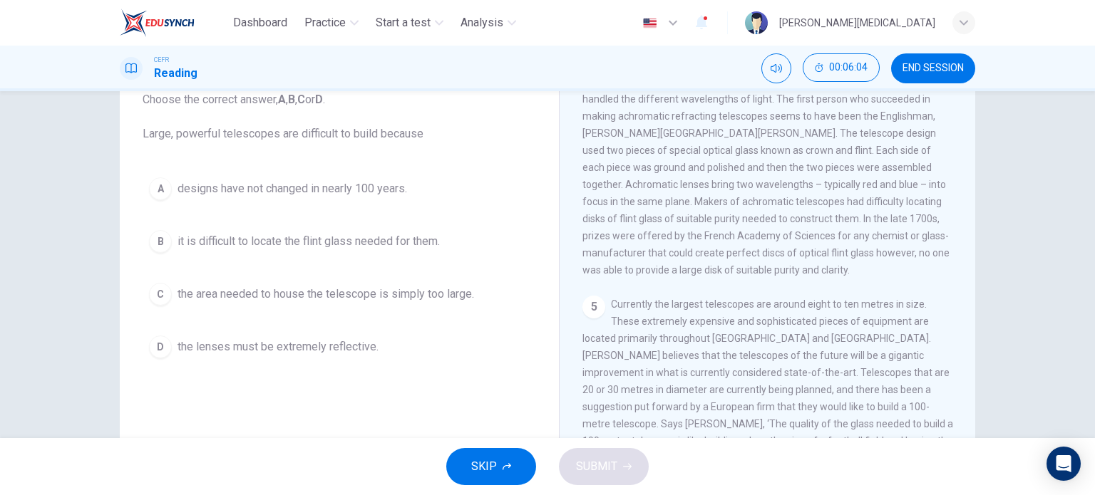
scroll to position [1018, 0]
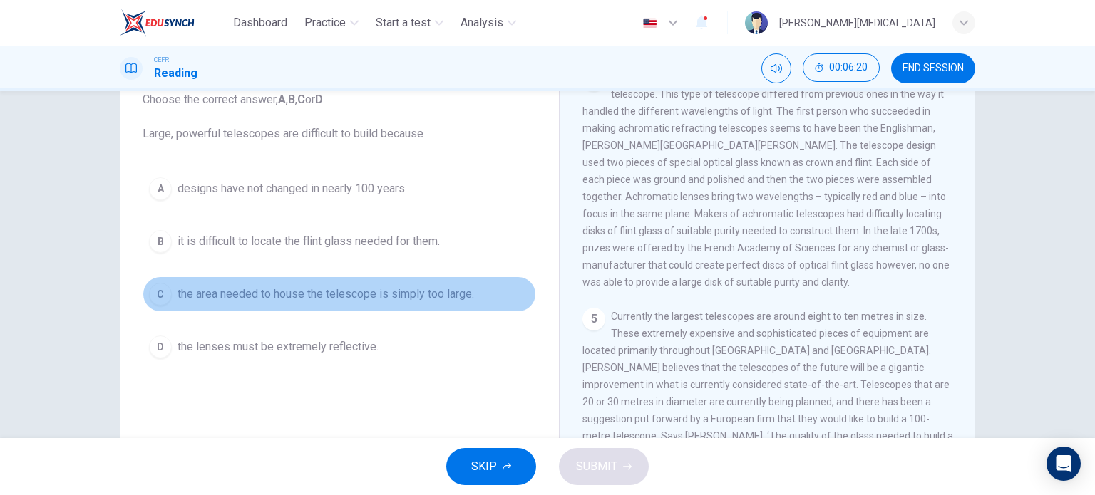
click at [291, 289] on span "the area needed to house the telescope is simply too large." at bounding box center [325, 294] width 296 height 17
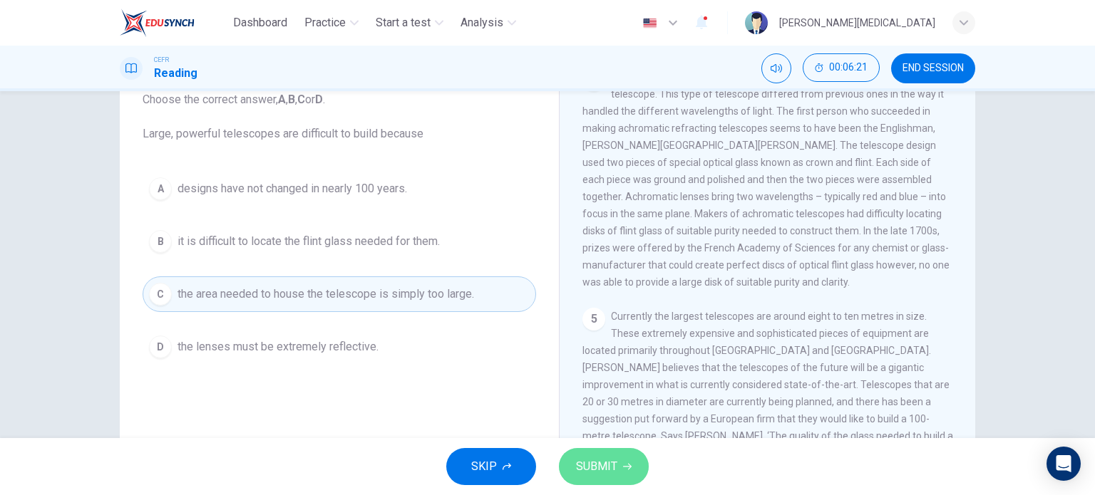
click at [616, 465] on span "SUBMIT" at bounding box center [596, 467] width 41 height 20
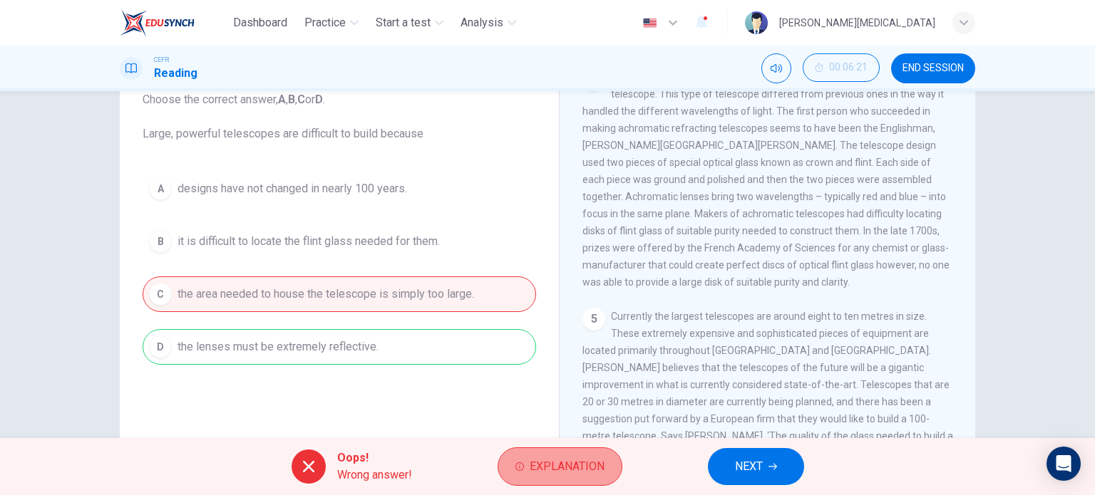
click at [556, 468] on span "Explanation" at bounding box center [566, 467] width 75 height 20
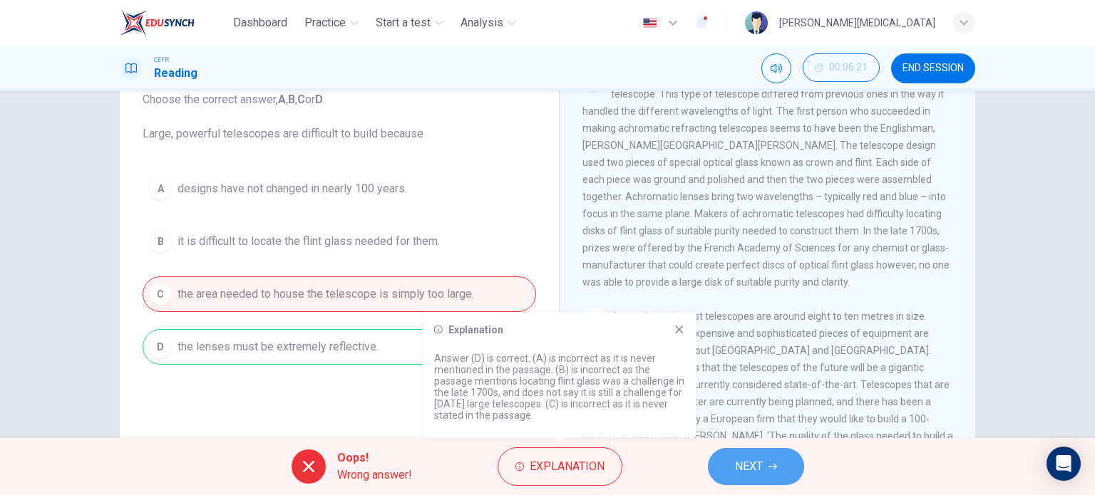
click at [783, 462] on button "NEXT" at bounding box center [756, 466] width 96 height 37
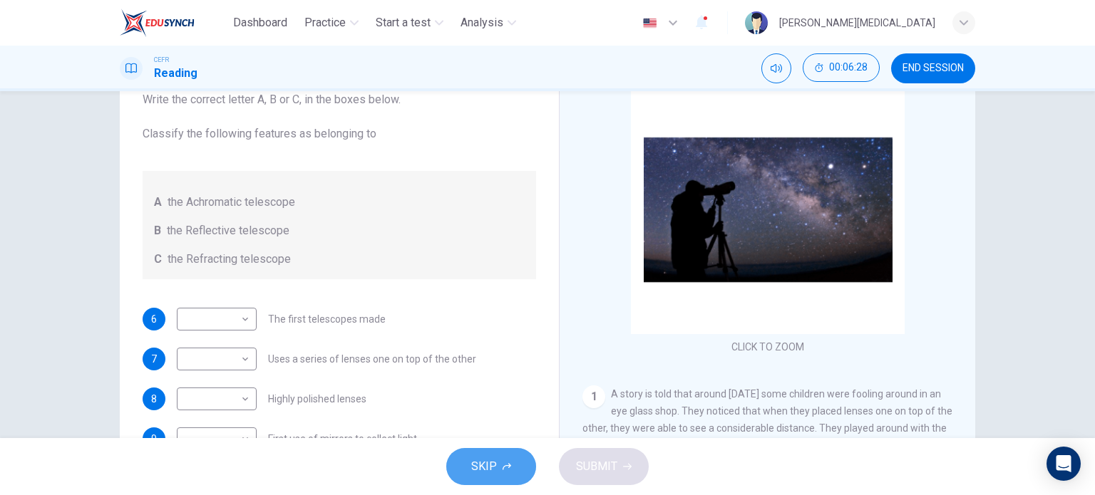
click at [496, 468] on button "SKIP" at bounding box center [491, 466] width 90 height 37
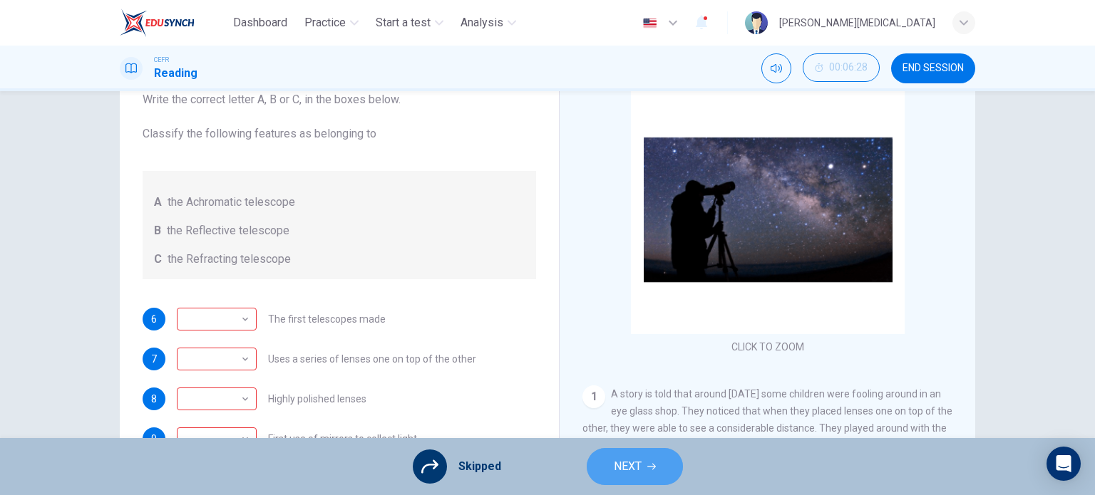
click at [616, 479] on button "NEXT" at bounding box center [634, 466] width 96 height 37
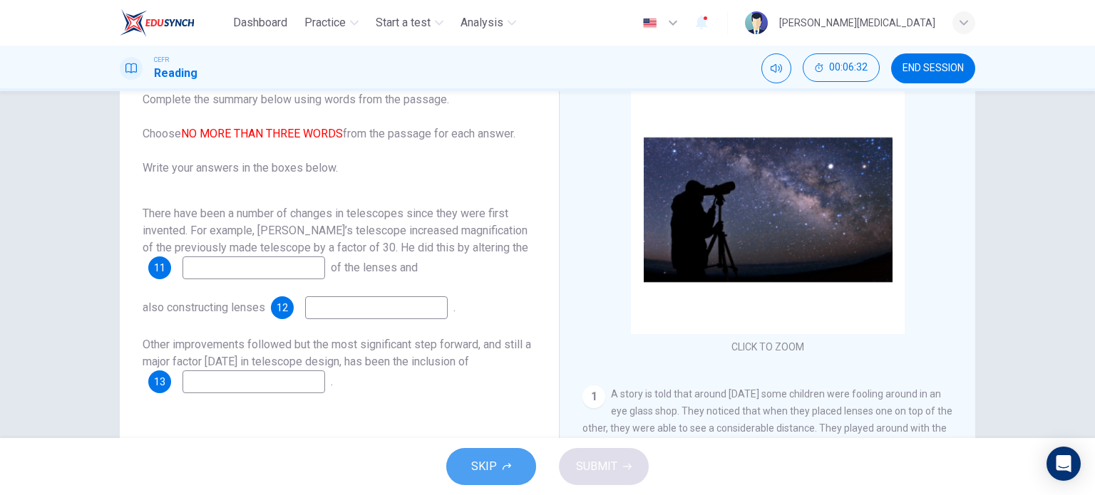
click at [466, 455] on button "SKIP" at bounding box center [491, 466] width 90 height 37
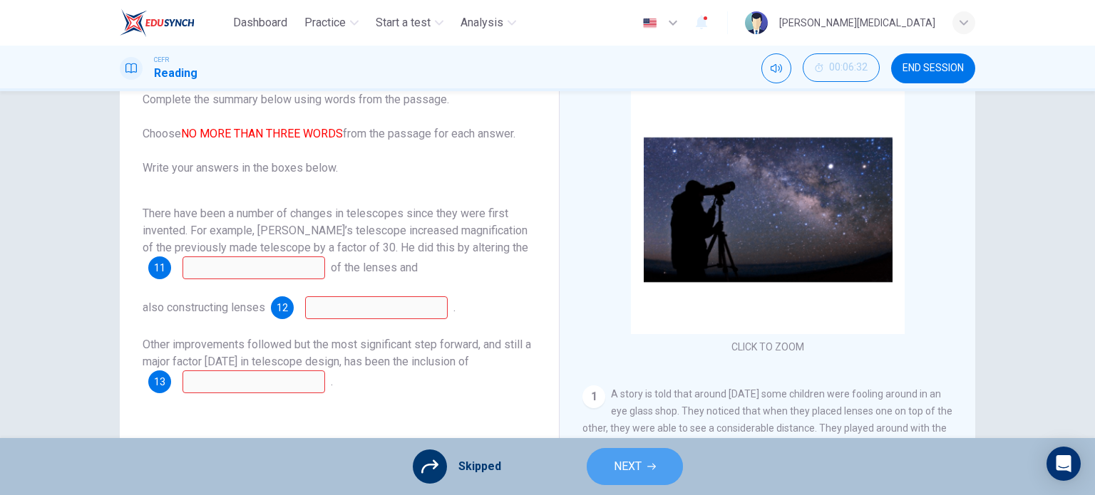
click at [630, 475] on span "NEXT" at bounding box center [628, 467] width 28 height 20
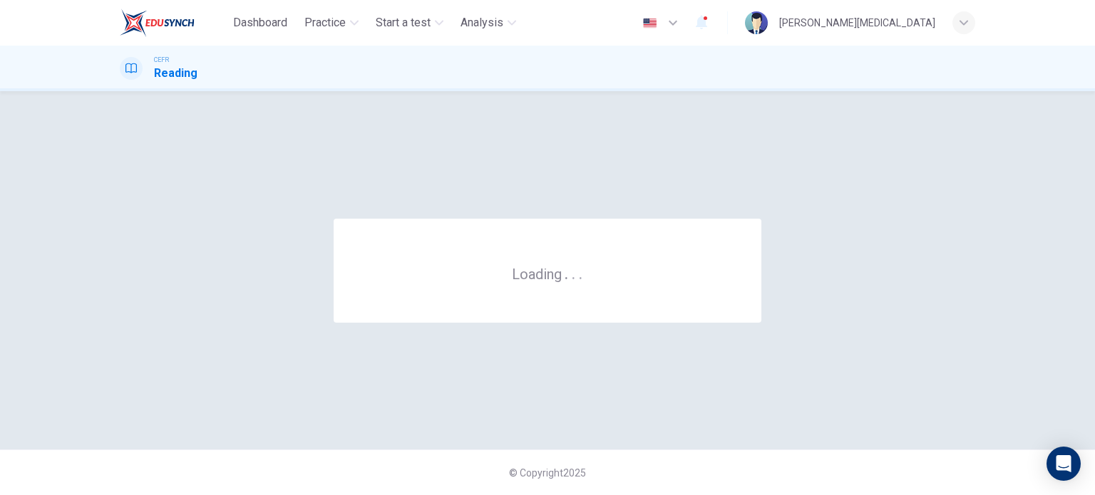
scroll to position [0, 0]
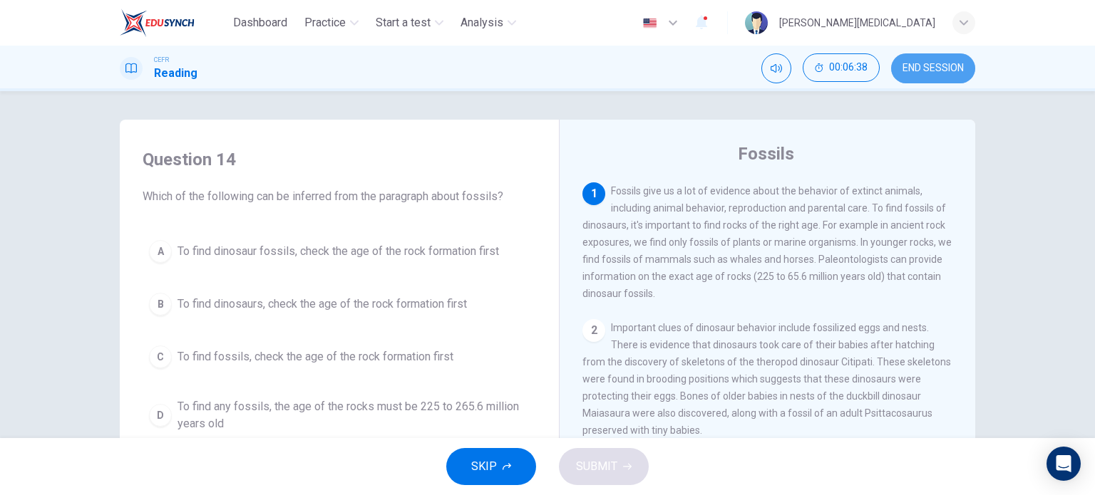
click at [936, 65] on span "END SESSION" at bounding box center [932, 68] width 61 height 11
